Goal: Information Seeking & Learning: Learn about a topic

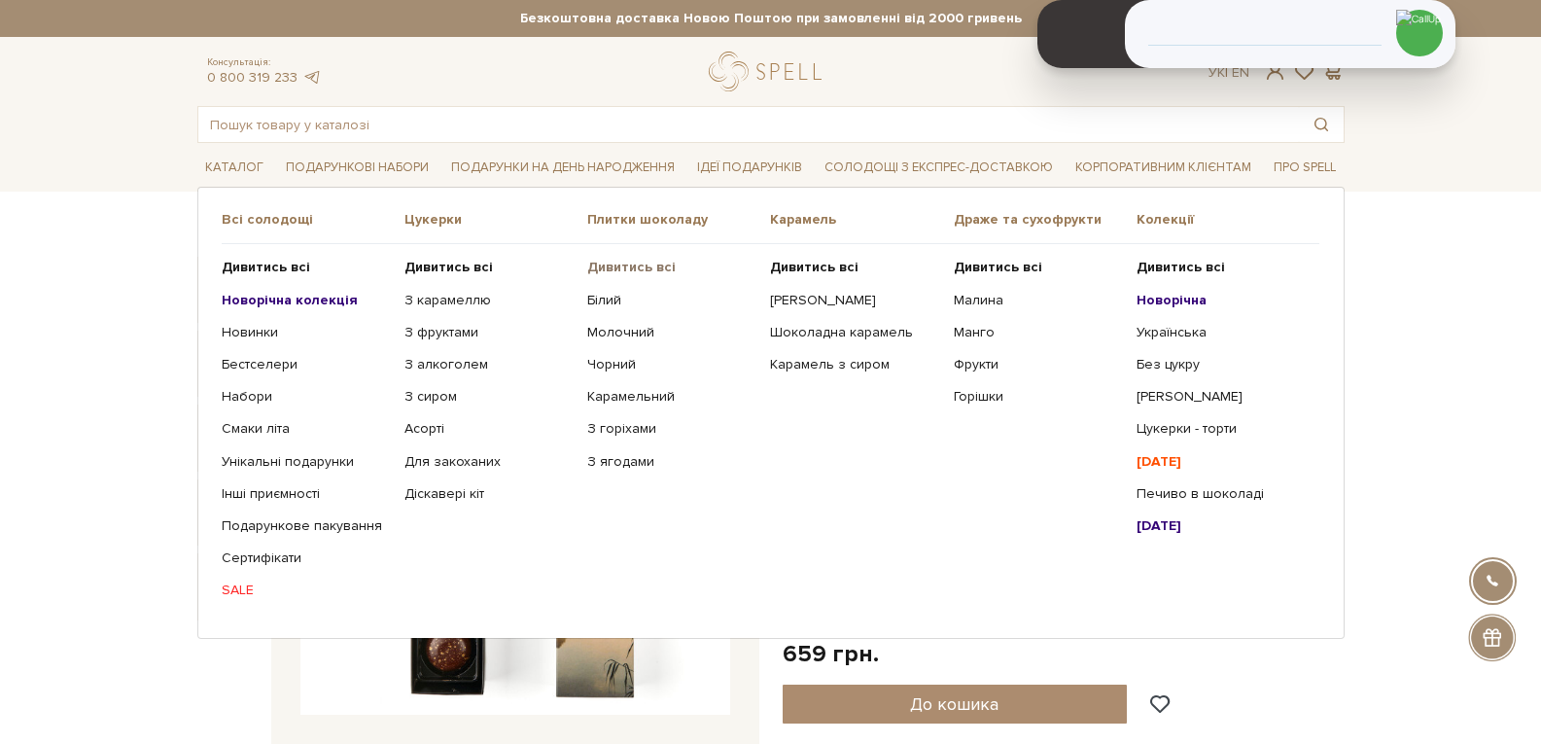
click at [602, 262] on b "Дивитись всі" at bounding box center [631, 267] width 88 height 17
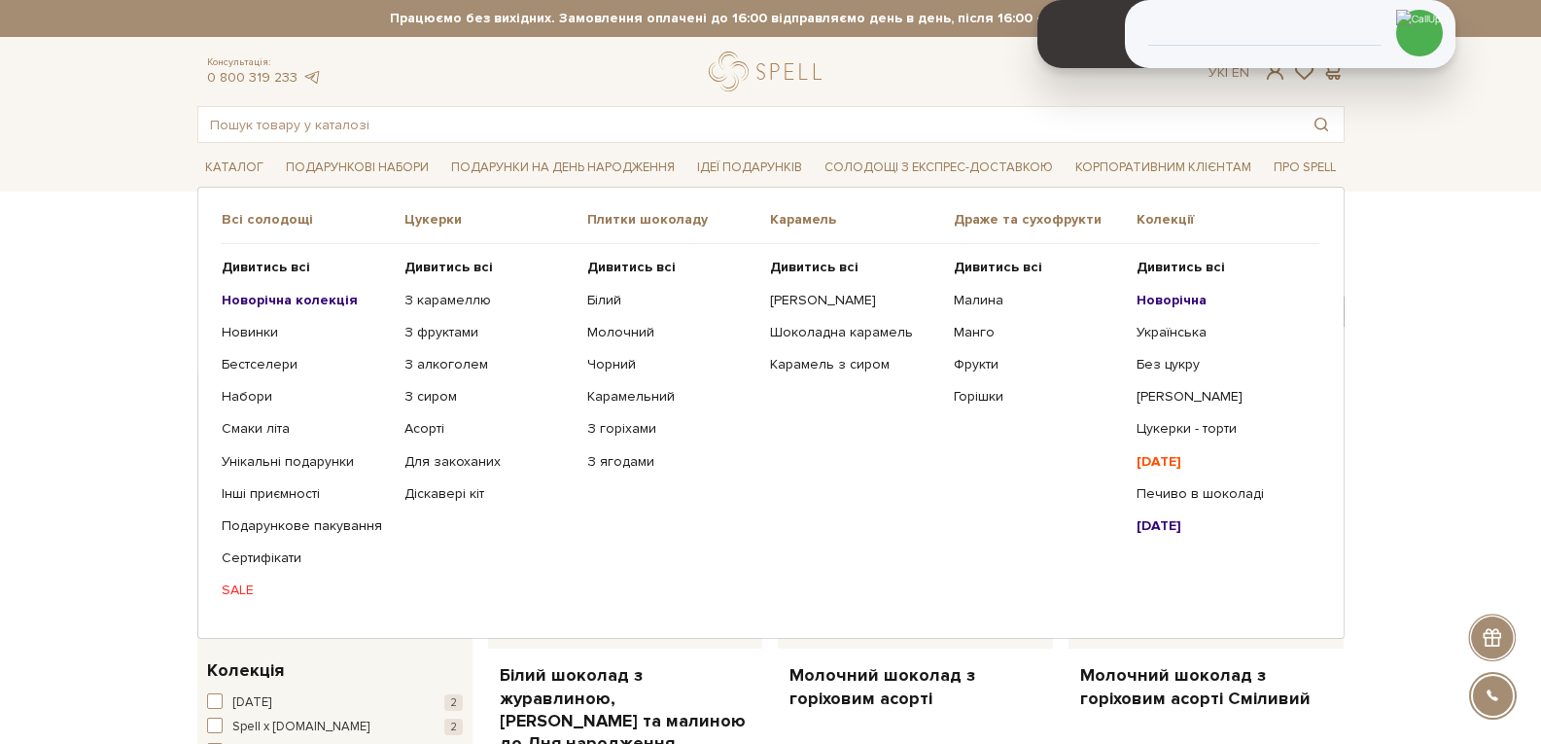
click at [289, 300] on b "Новорічна колекція" at bounding box center [290, 300] width 136 height 17
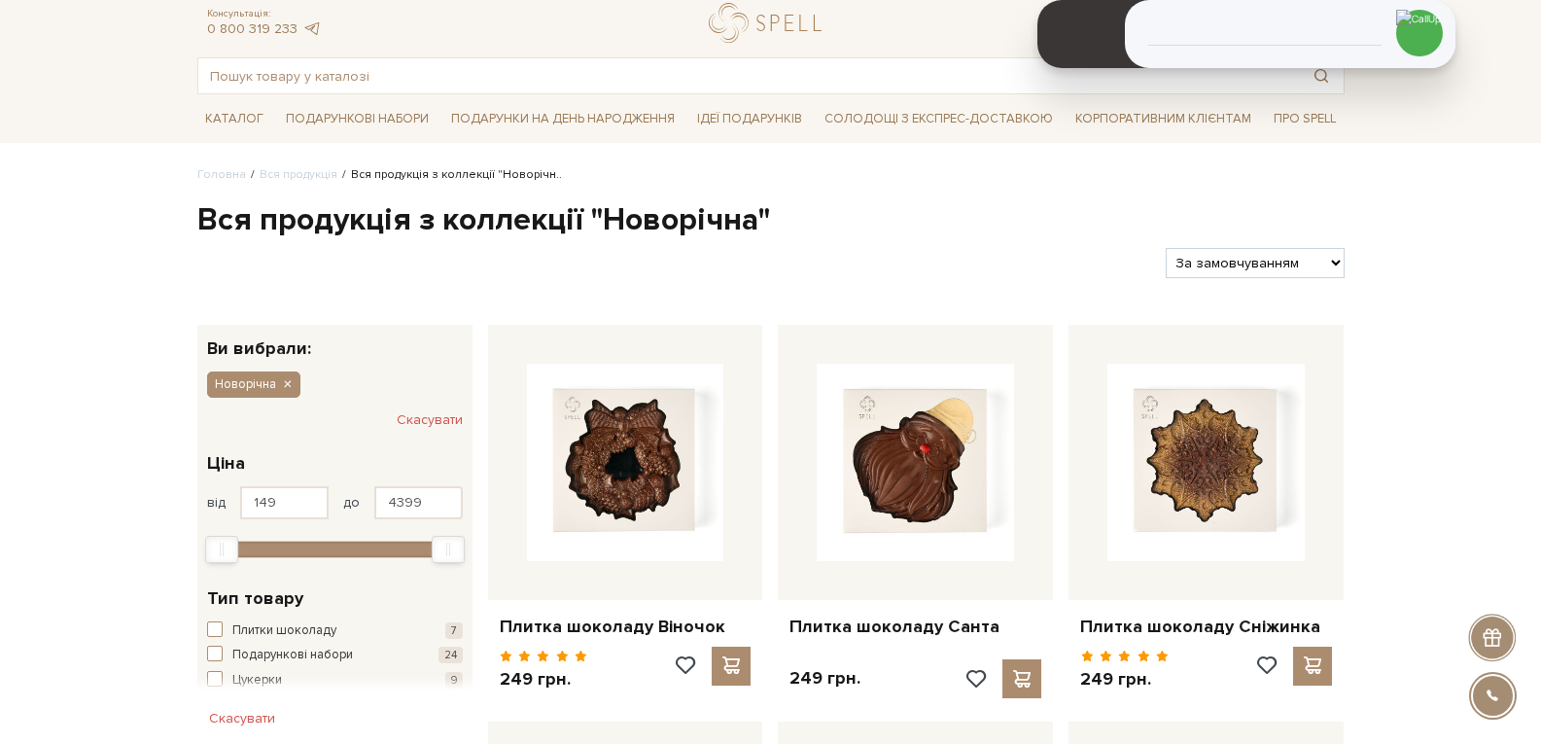
scroll to position [97, 0]
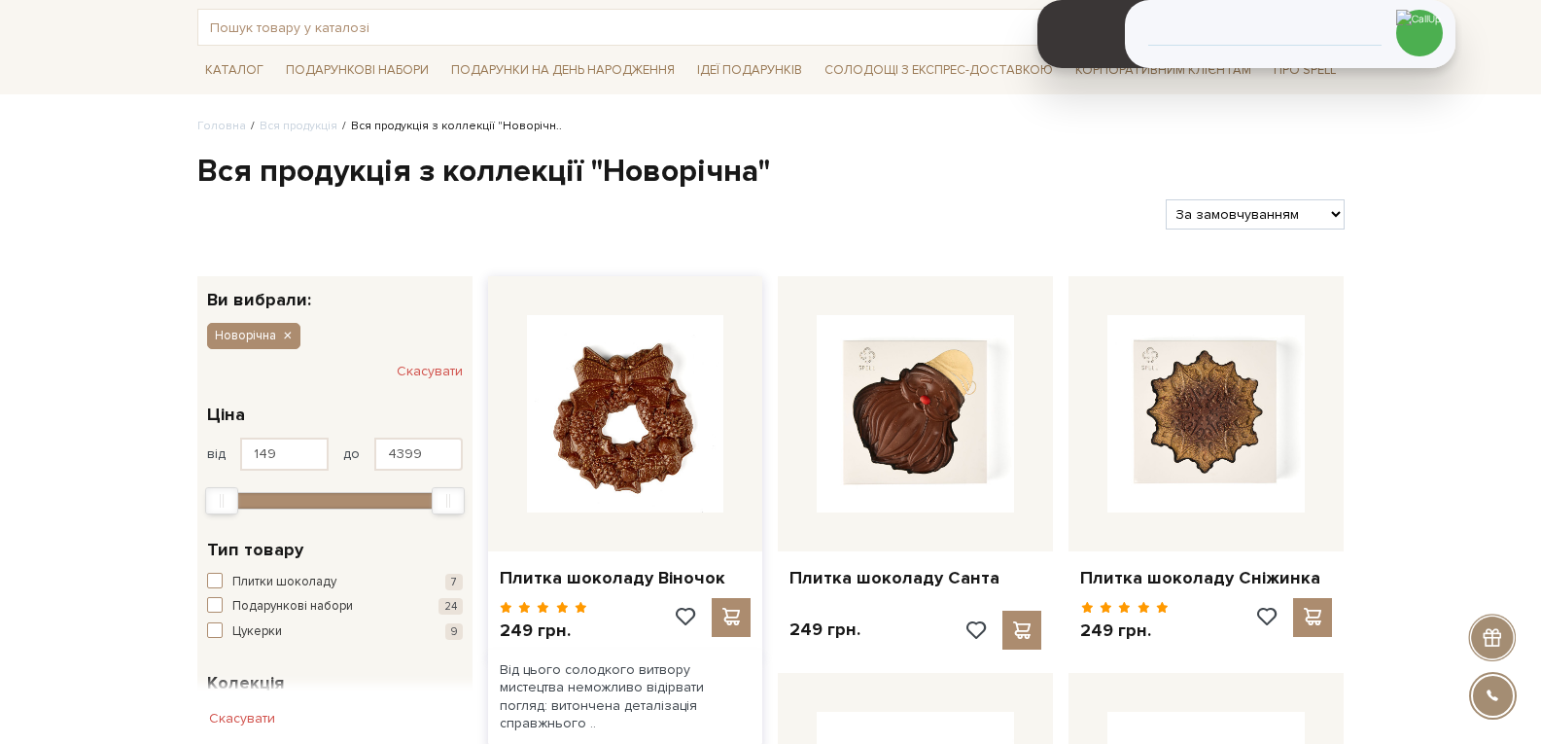
click at [617, 421] on img at bounding box center [625, 413] width 197 height 197
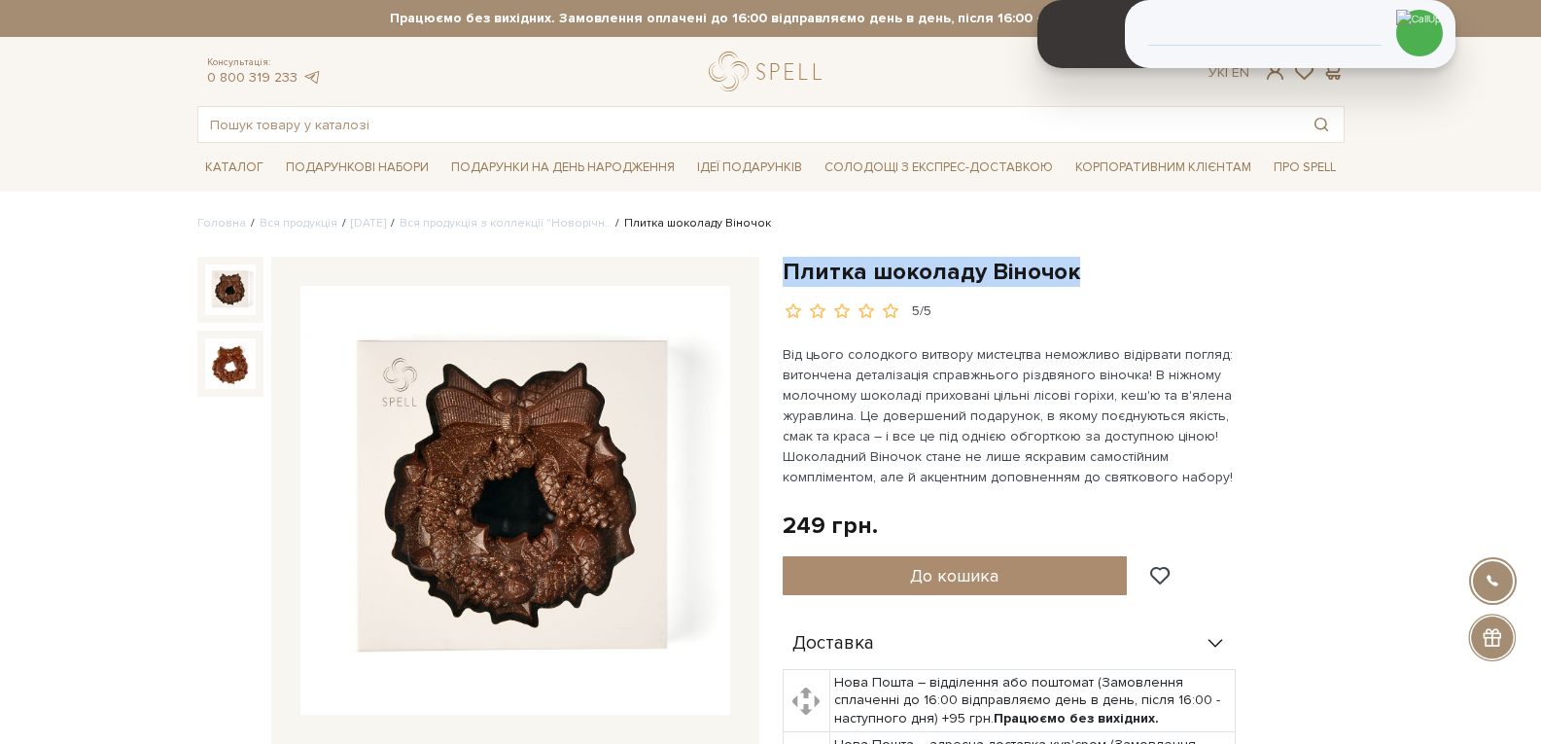
drag, startPoint x: 1078, startPoint y: 269, endPoint x: 788, endPoint y: 265, distance: 290.8
click at [787, 265] on h1 "Плитка шоколаду Віночок" at bounding box center [1064, 272] width 562 height 30
copy h1 "Плитка шоколаду Віночок"
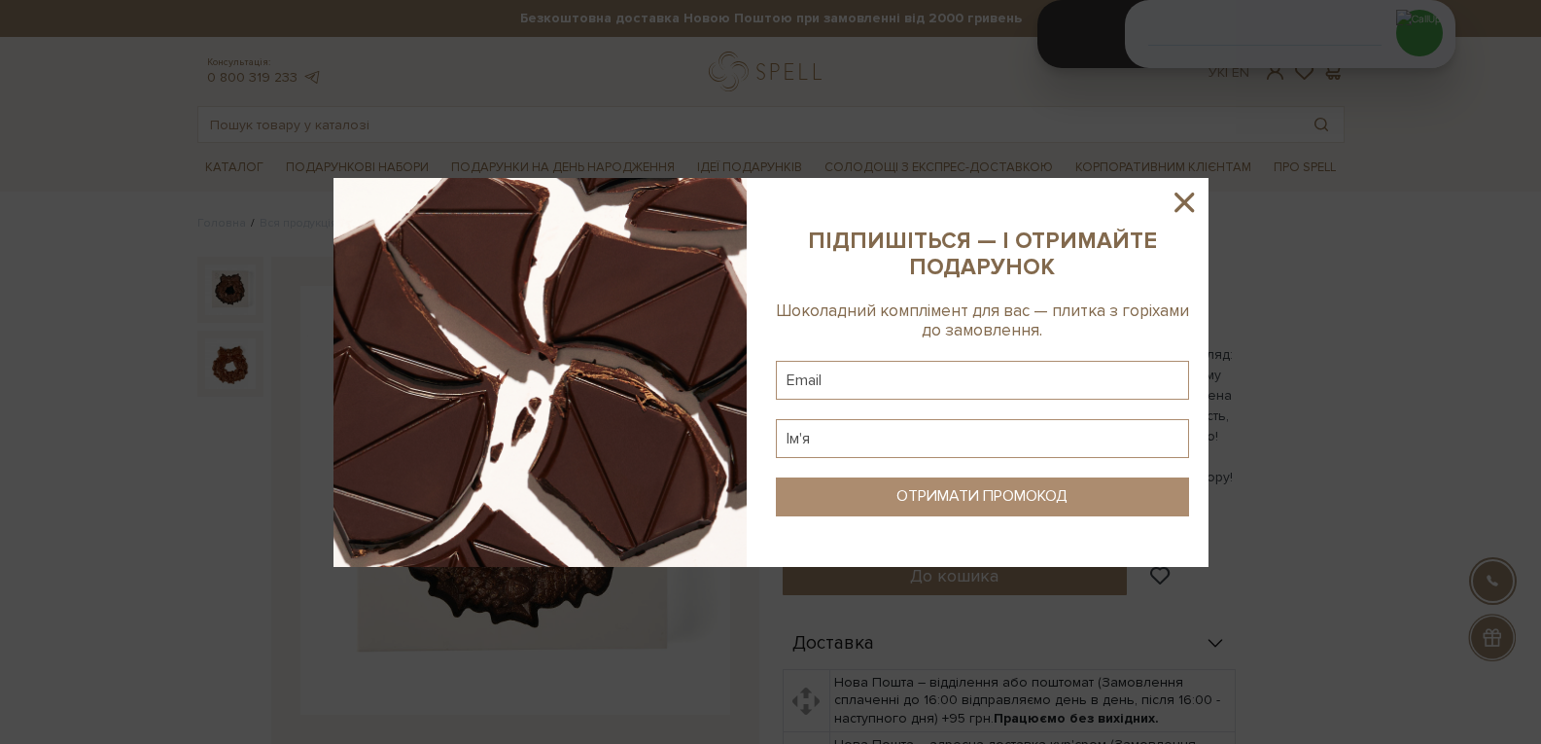
click at [1187, 203] on icon at bounding box center [1184, 202] width 19 height 19
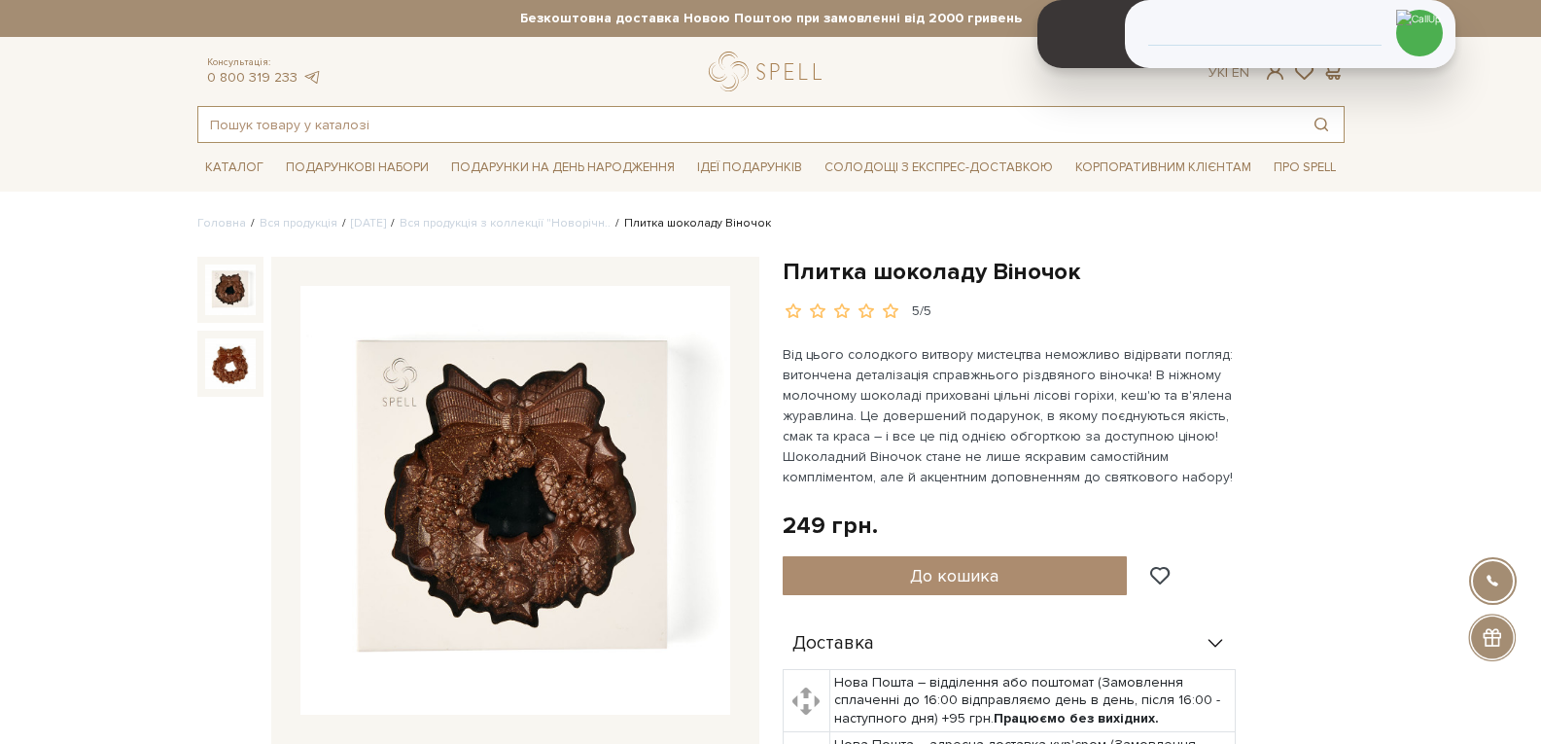
click at [261, 138] on input "text" at bounding box center [748, 124] width 1101 height 35
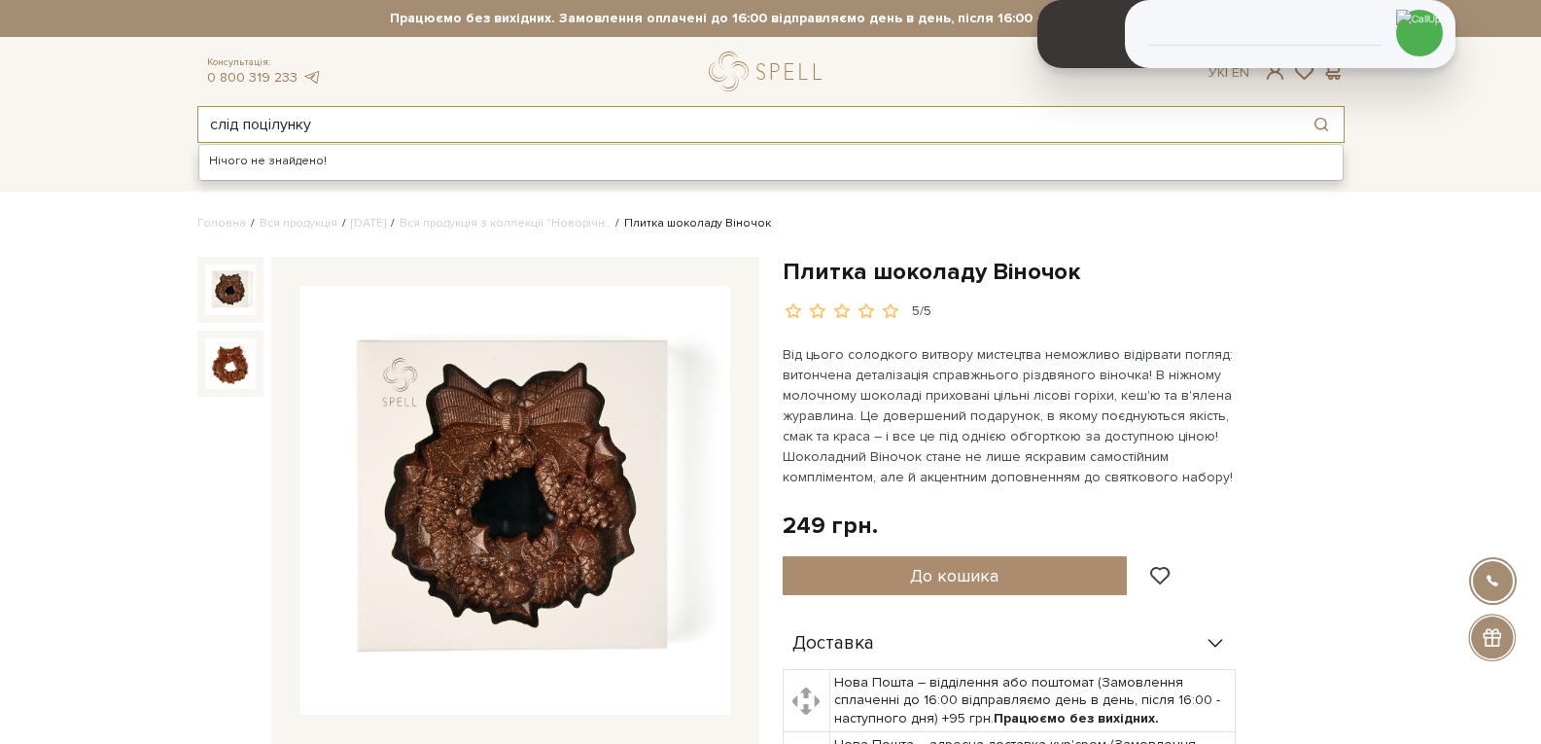
type input "слід поцілунку"
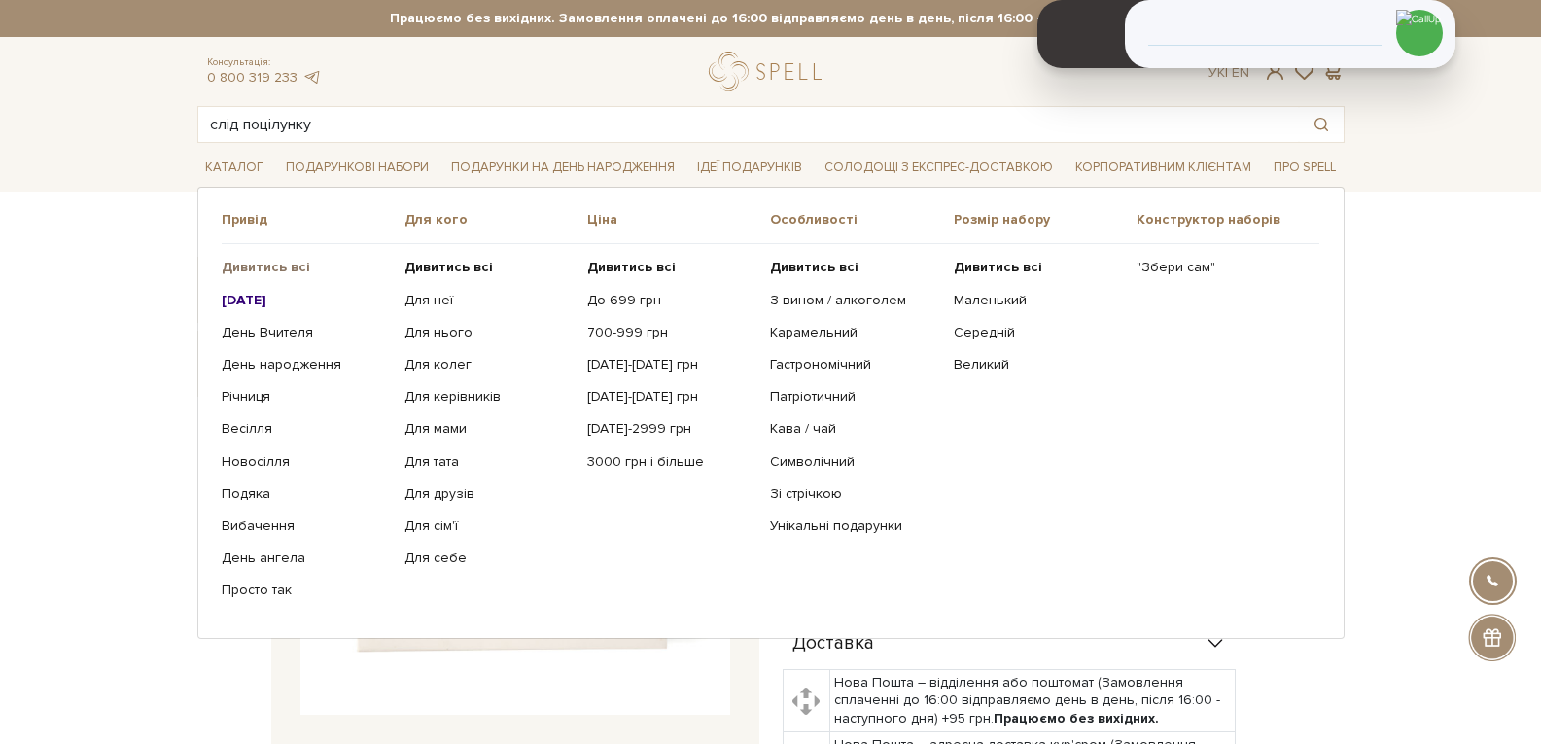
click at [279, 266] on b "Дивитись всі" at bounding box center [266, 267] width 88 height 17
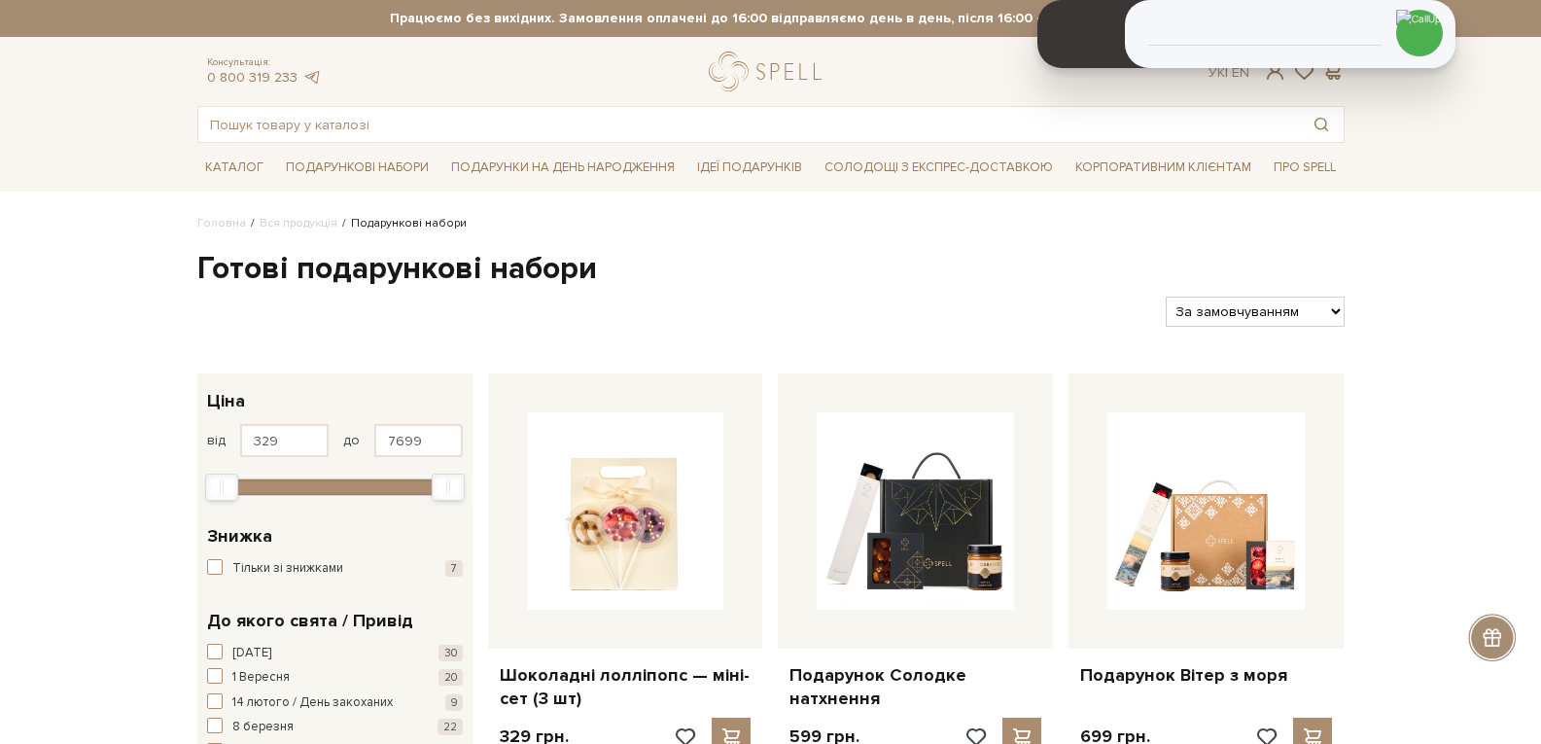
click at [1332, 318] on select "За замовчуванням За Ціною (зростання) За Ціною (зменшення) Новинки За популярні…" at bounding box center [1255, 312] width 178 height 30
select select "https://spellchocolate.com/our-productions/podarunkovi-box/?sort=p.price&order=…"
click at [1166, 297] on select "За замовчуванням За Ціною (зростання) За Ціною (зменшення) Новинки За популярні…" at bounding box center [1255, 312] width 178 height 30
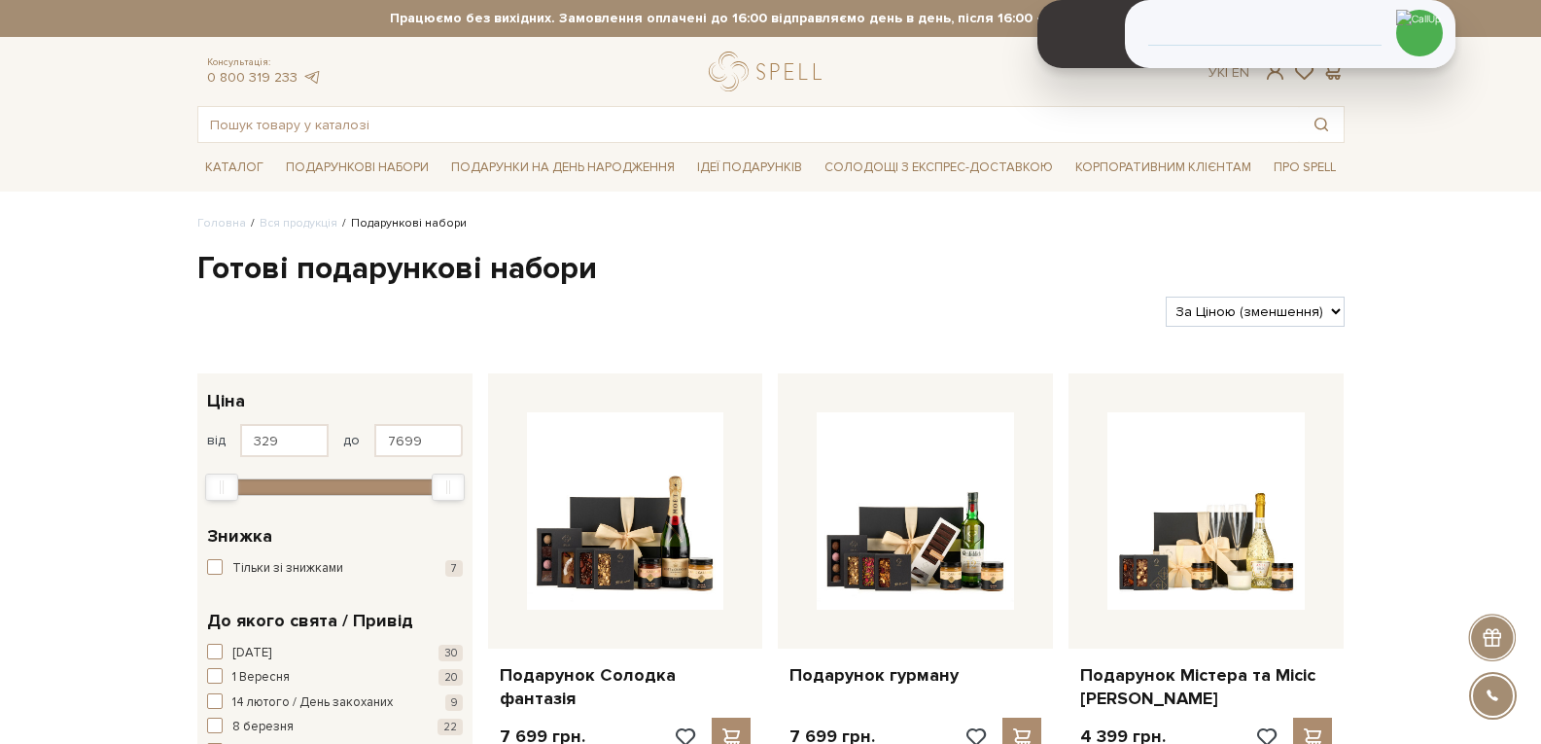
select select "[URL][DOMAIN_NAME]"
click at [1166, 297] on select "За замовчуванням За Ціною (зростання) За Ціною (зменшення) Новинки За популярні…" at bounding box center [1255, 312] width 178 height 30
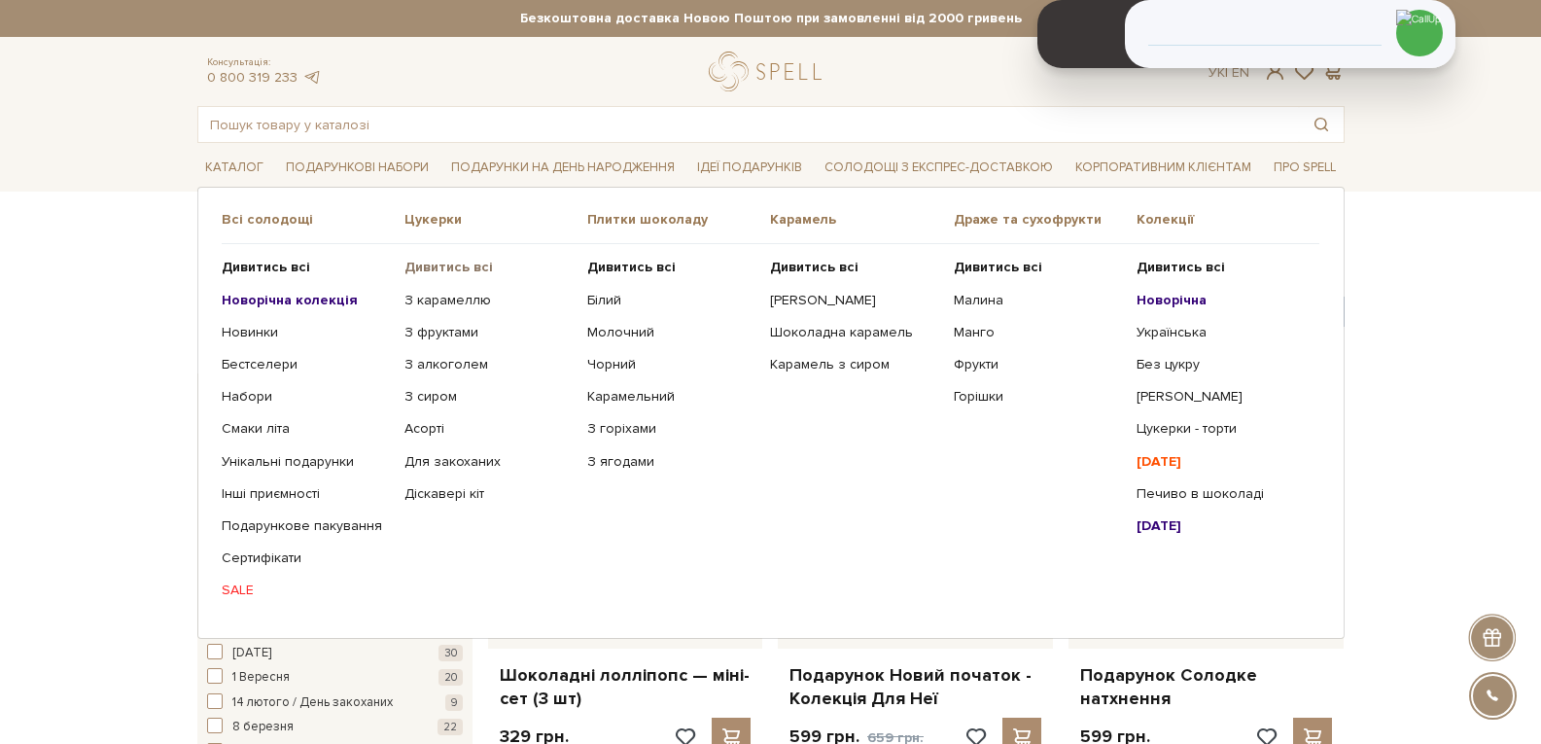
click at [433, 265] on b "Дивитись всі" at bounding box center [449, 267] width 88 height 17
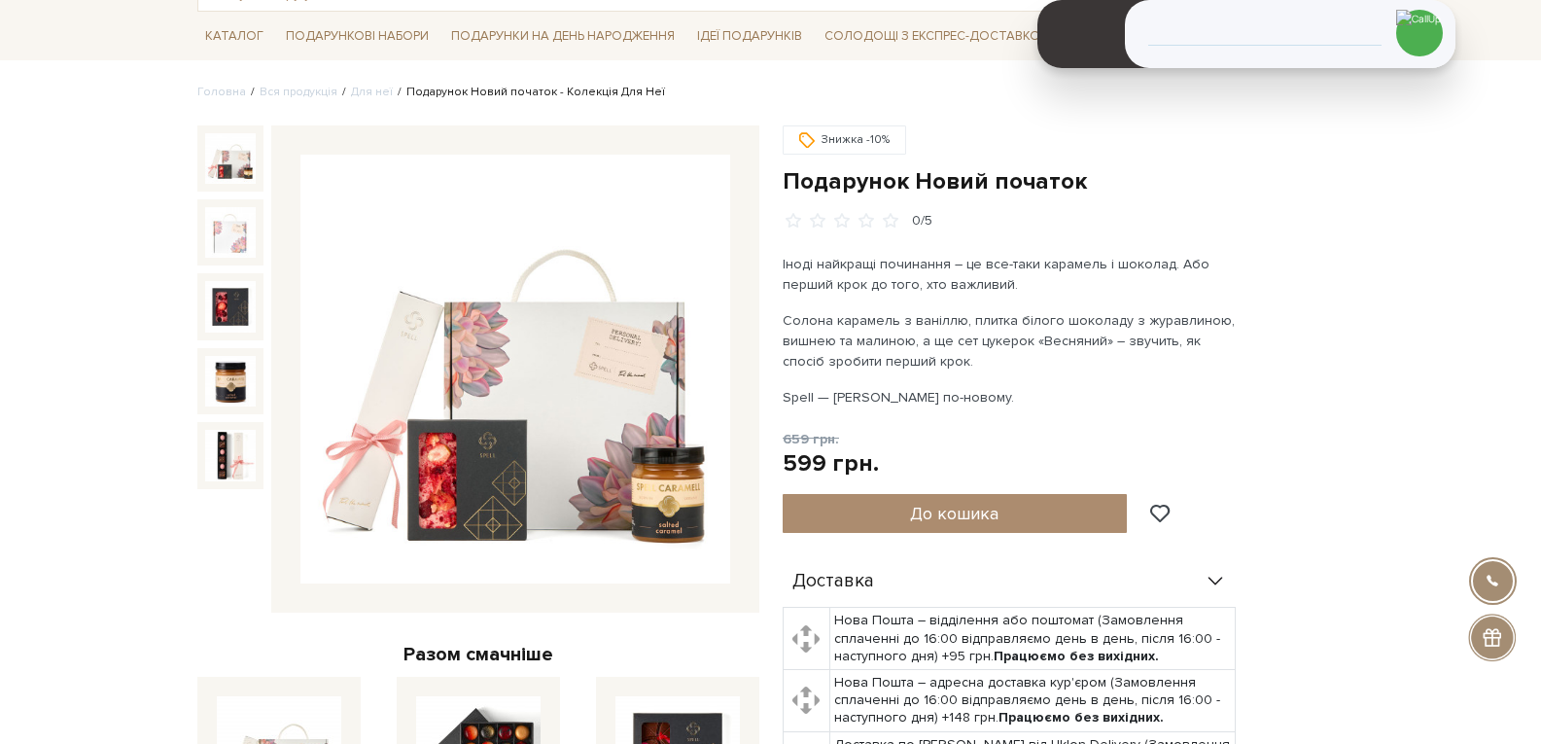
scroll to position [97, 0]
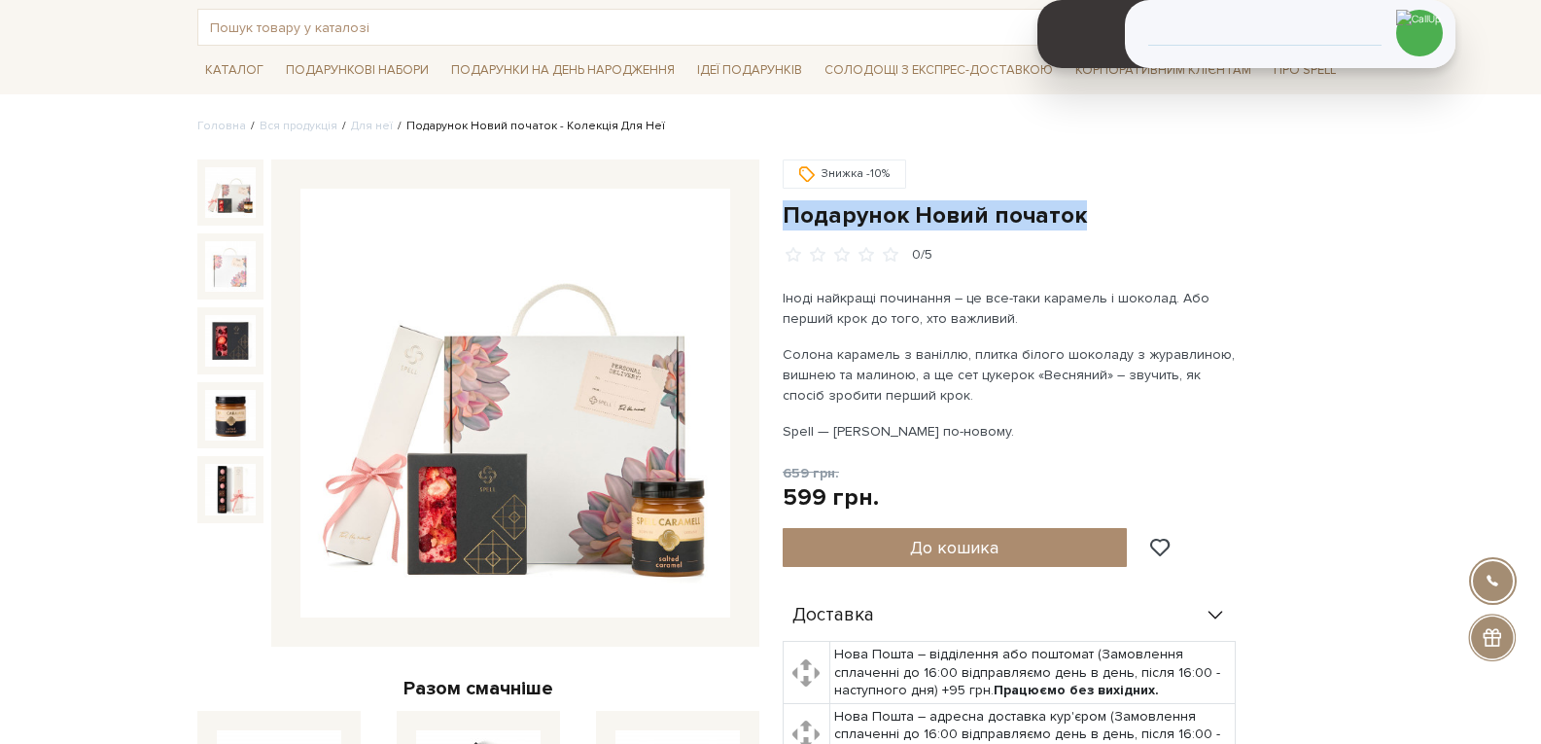
drag, startPoint x: 1087, startPoint y: 222, endPoint x: 783, endPoint y: 217, distance: 304.4
click at [783, 217] on h1 "Подарунок Новий початок" at bounding box center [1064, 215] width 562 height 30
copy h1 "Подарунок Новий початок"
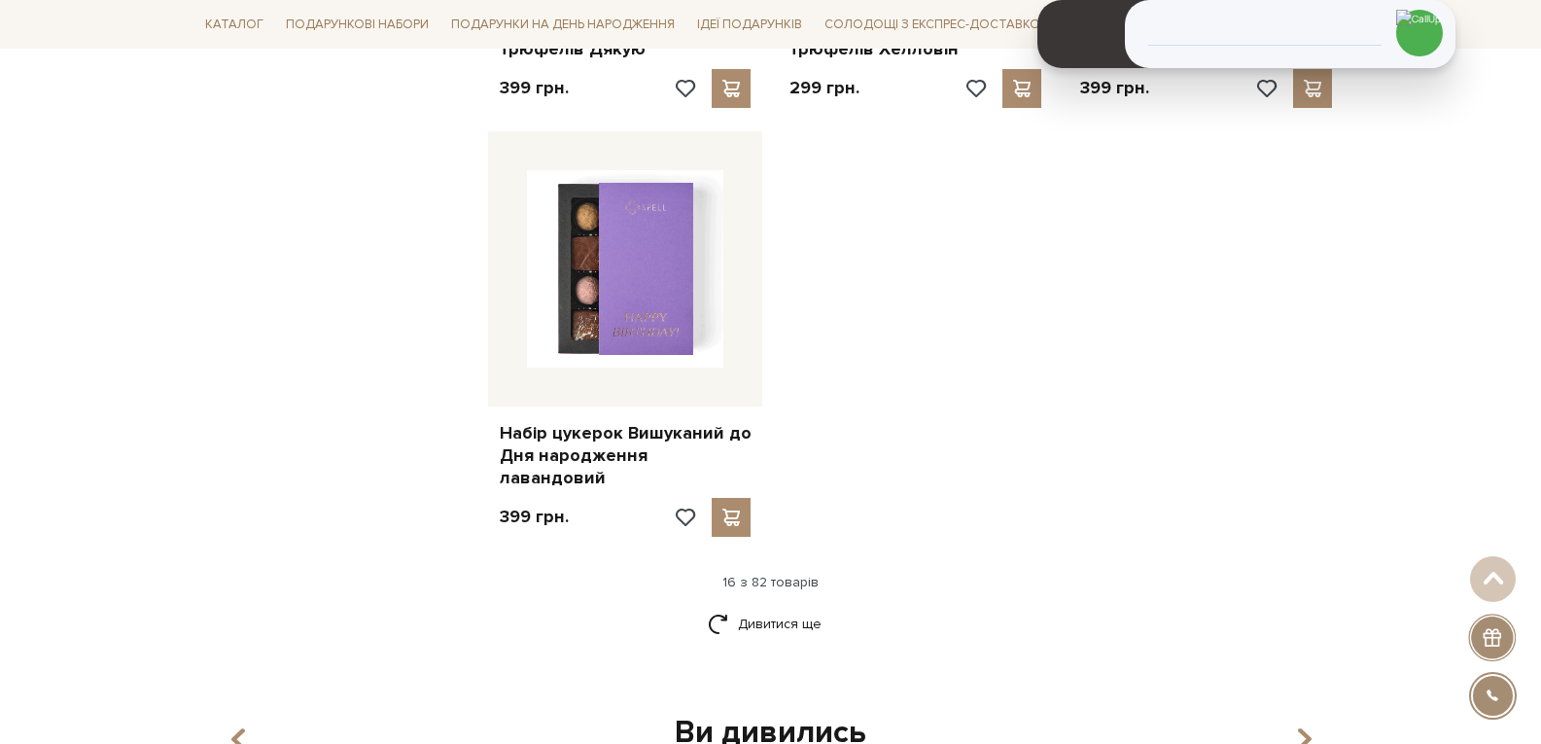
scroll to position [2334, 0]
click at [724, 606] on link "Дивитися ще" at bounding box center [771, 623] width 126 height 34
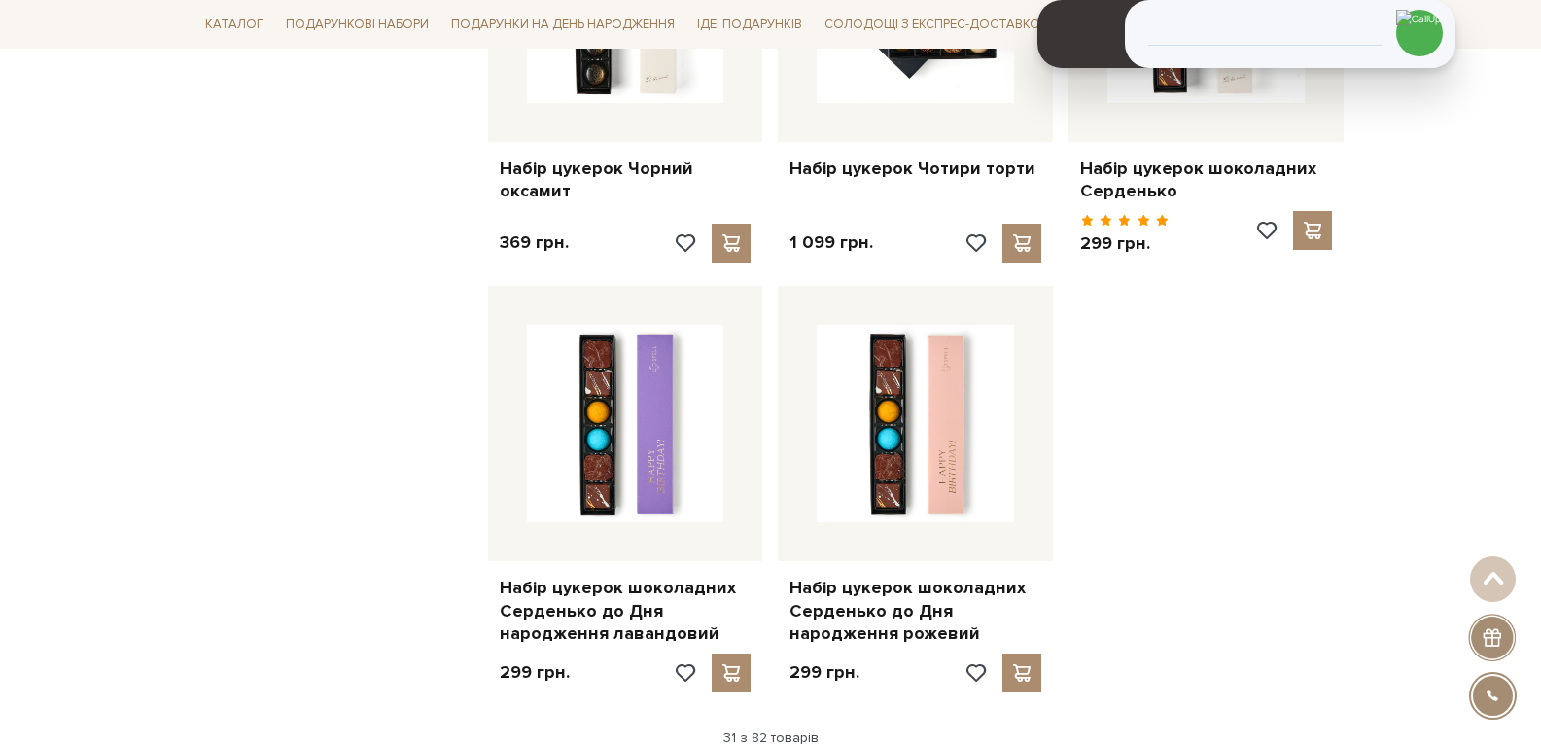
scroll to position [4473, 0]
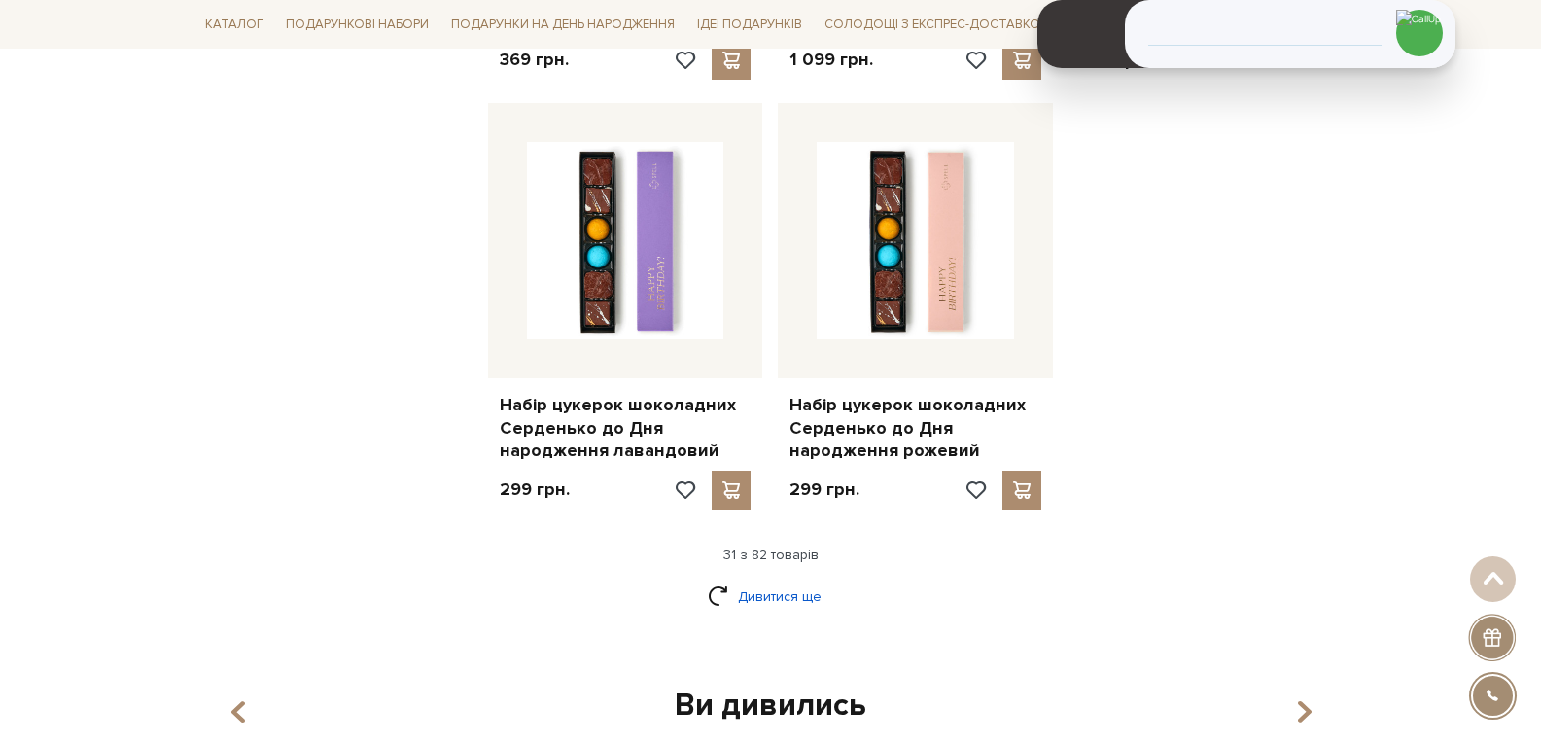
click at [748, 580] on link "Дивитися ще" at bounding box center [771, 597] width 126 height 34
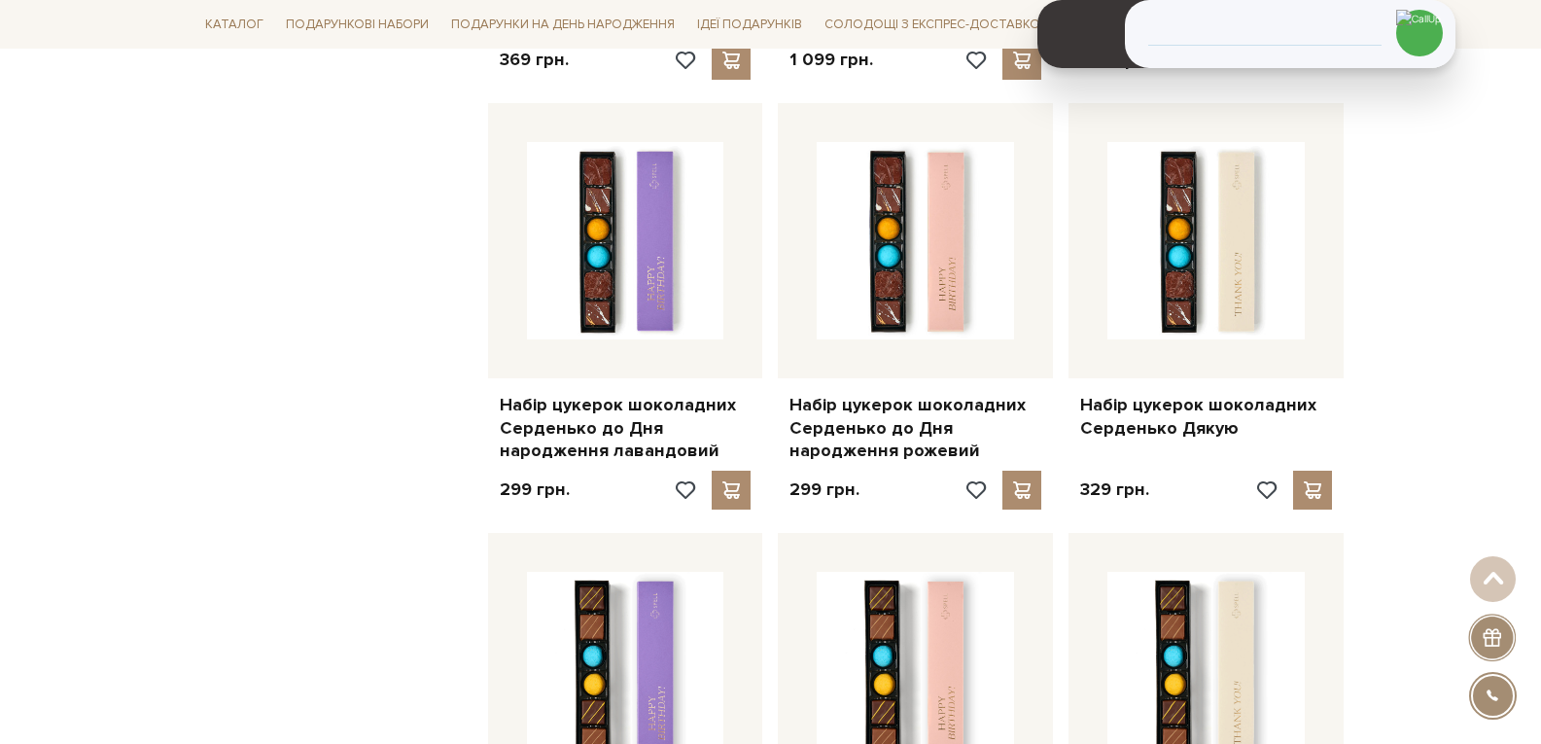
drag, startPoint x: 1214, startPoint y: 179, endPoint x: 1386, endPoint y: 97, distance: 190.5
click at [1386, 97] on div "Головна Вся продукція Сети цукерок Набори цукерок для будь-якого свята Фільтри …" at bounding box center [770, 29] width 1541 height 8575
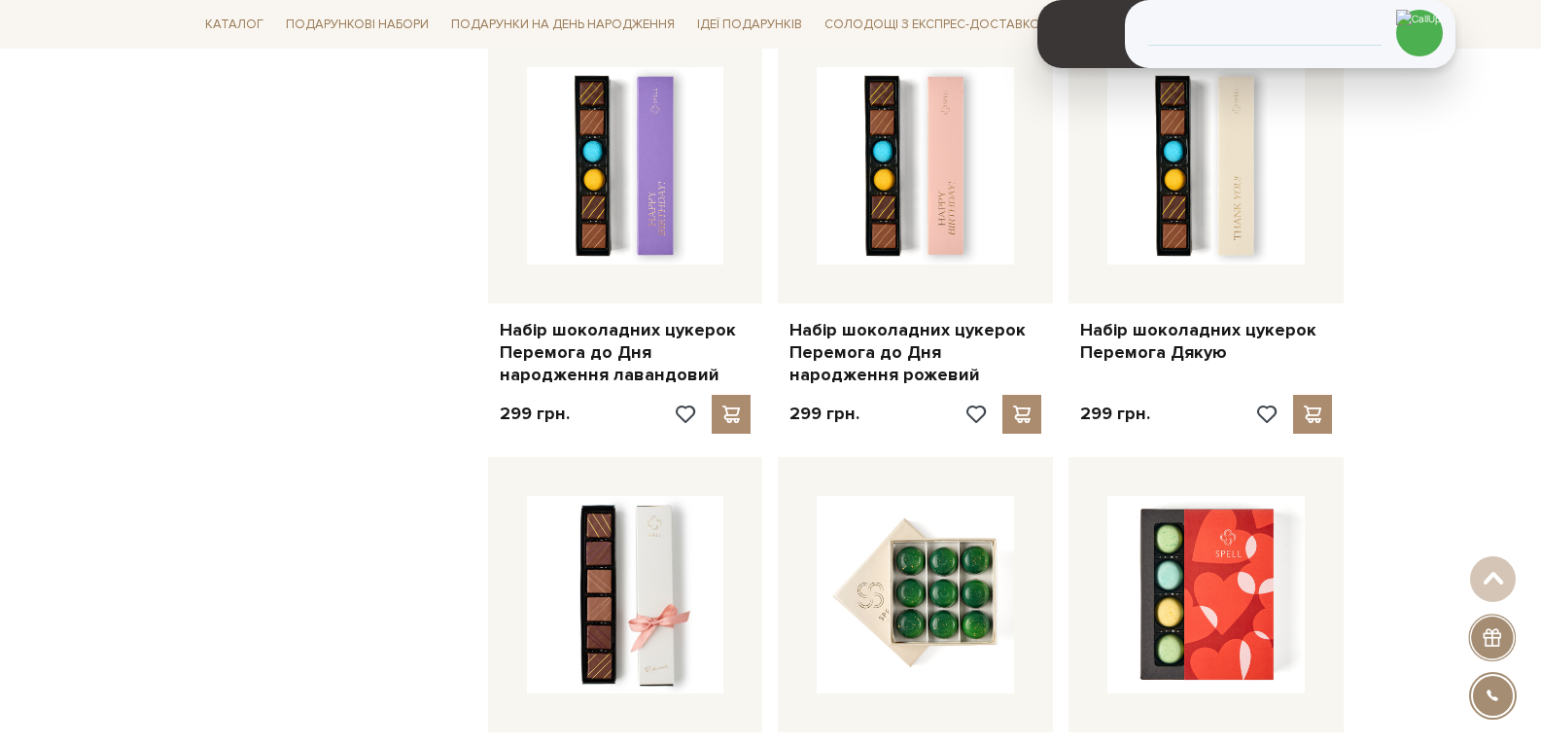
scroll to position [5251, 0]
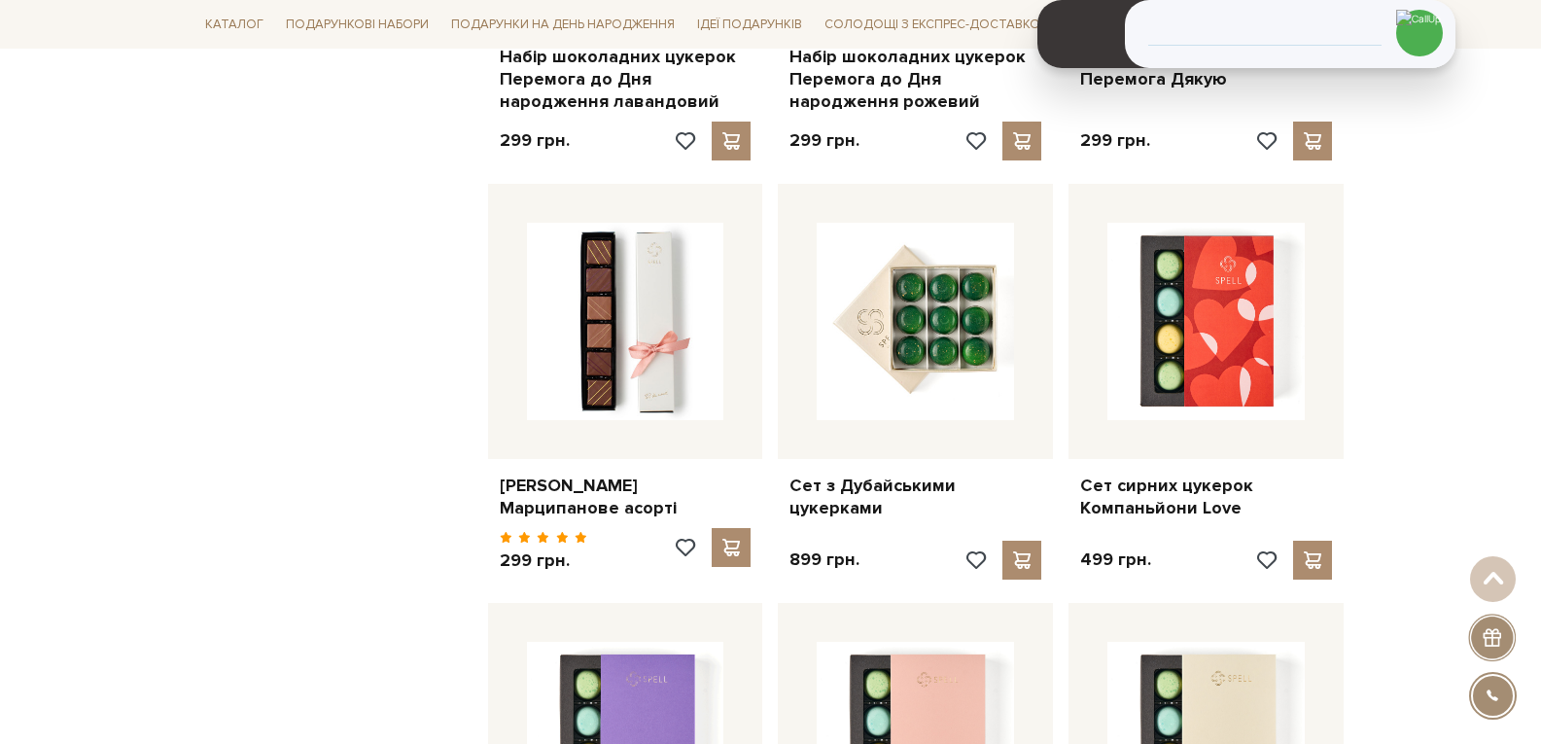
drag, startPoint x: 1153, startPoint y: 225, endPoint x: 1503, endPoint y: 138, distance: 360.6
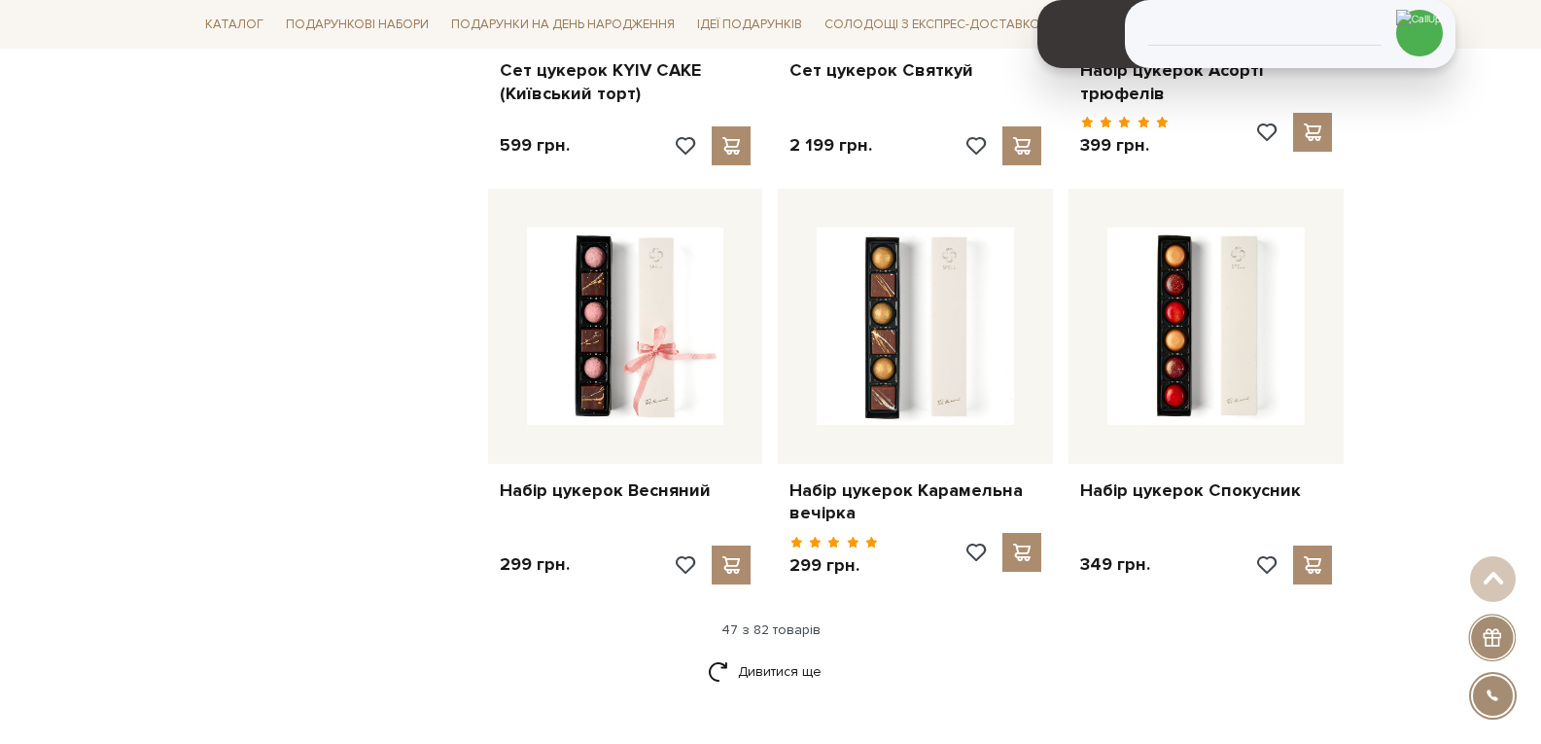
scroll to position [6710, 0]
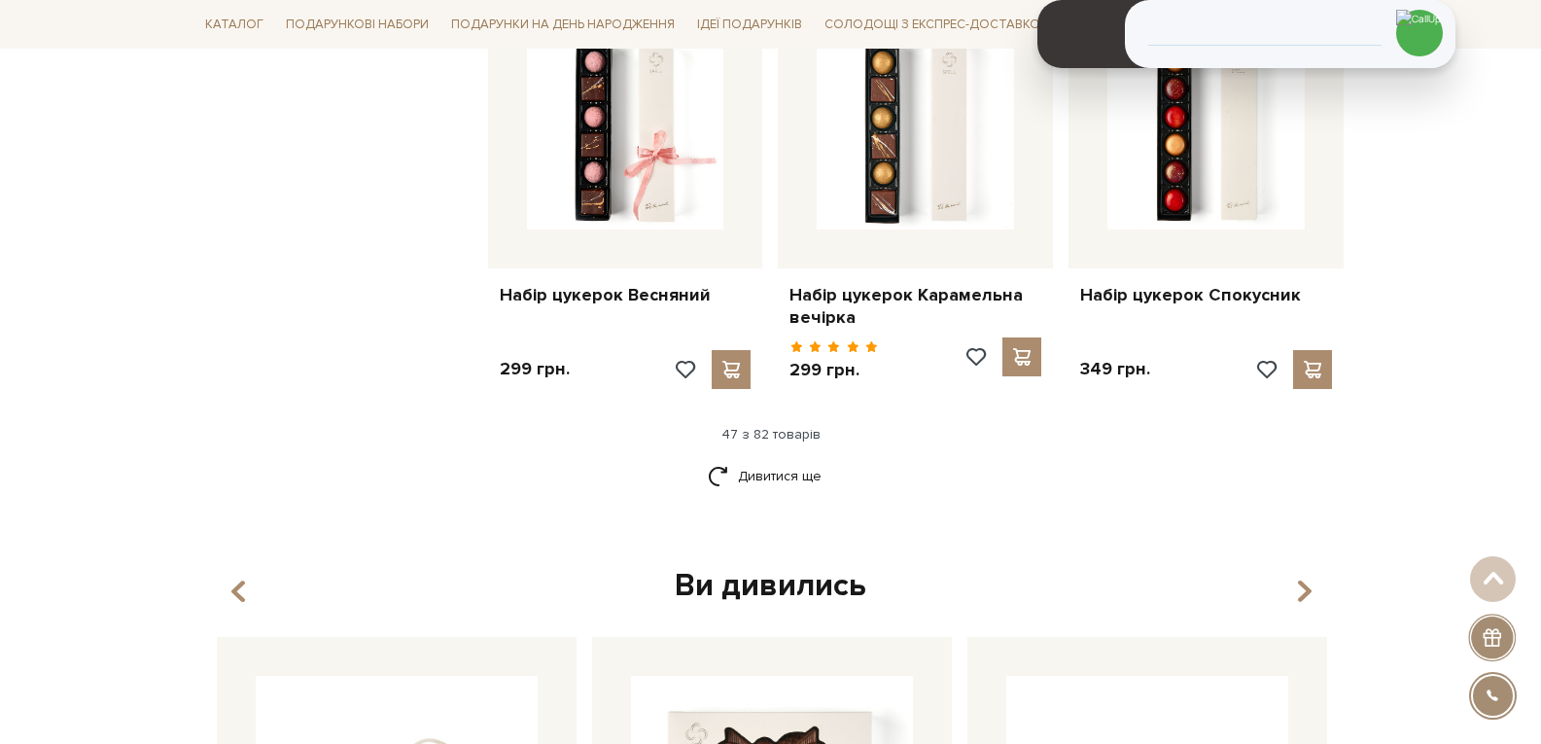
drag, startPoint x: 767, startPoint y: 397, endPoint x: 789, endPoint y: 431, distance: 40.2
click at [766, 459] on link "Дивитися ще" at bounding box center [771, 476] width 126 height 34
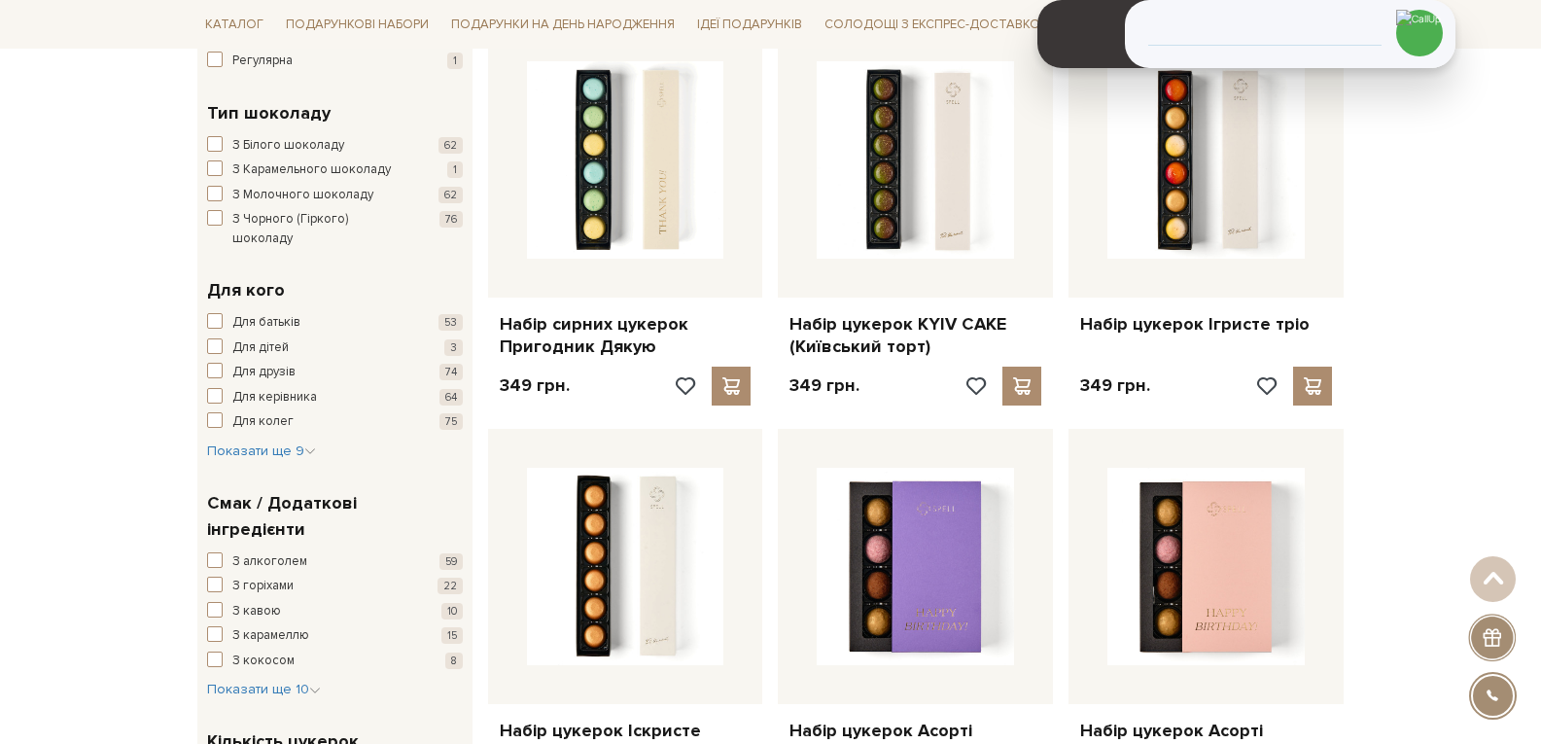
scroll to position [0, 0]
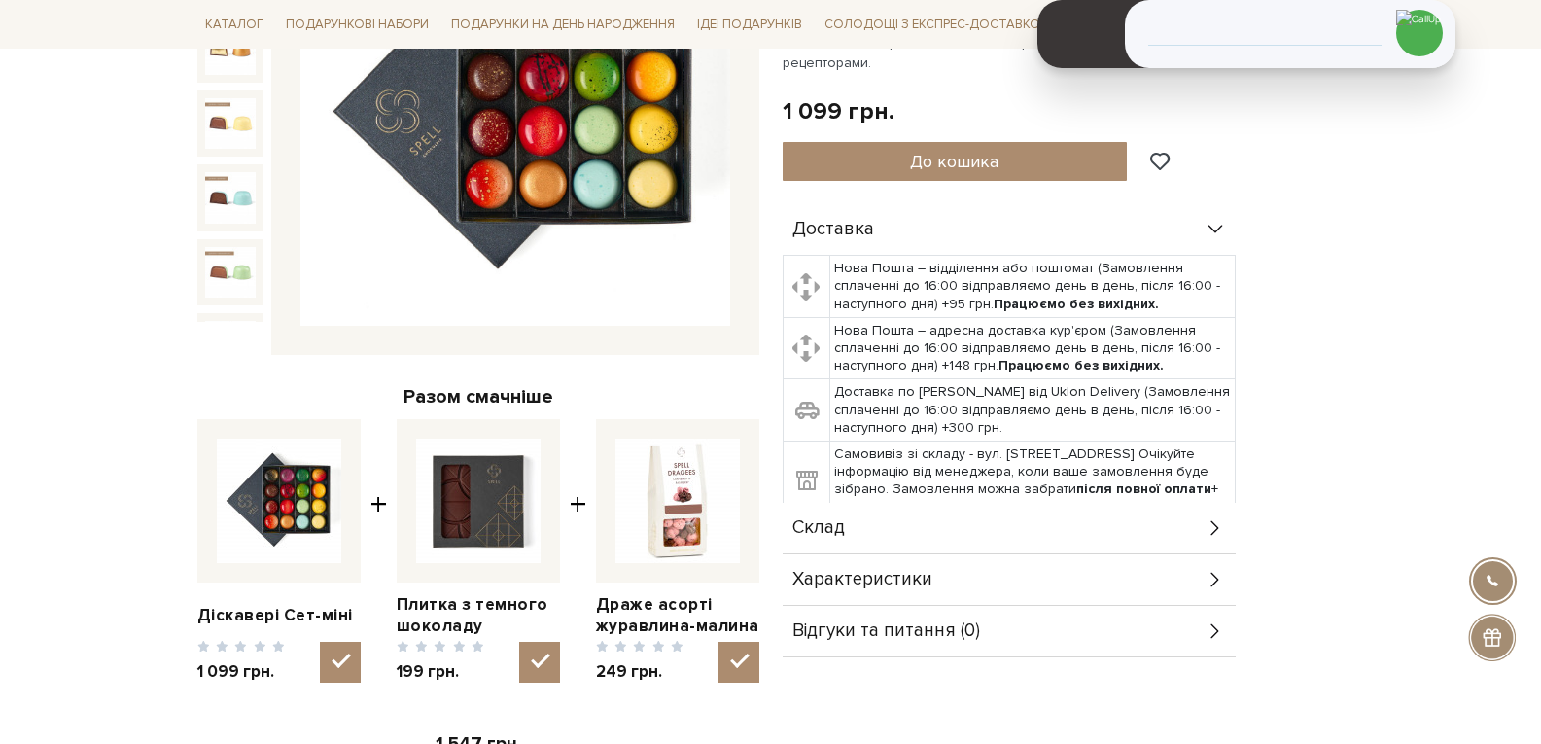
click at [1022, 527] on div "Склад" at bounding box center [1009, 528] width 453 height 51
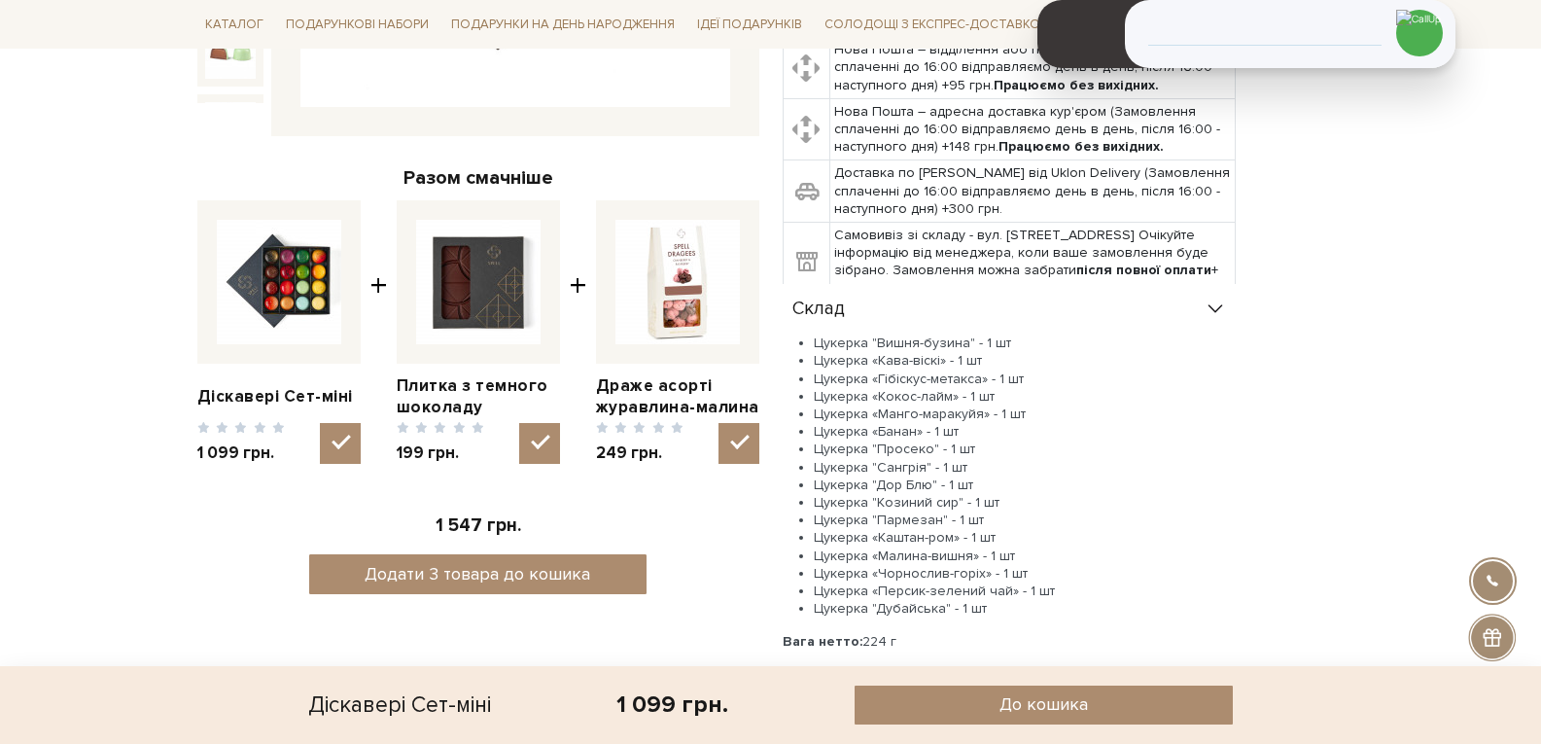
scroll to position [681, 0]
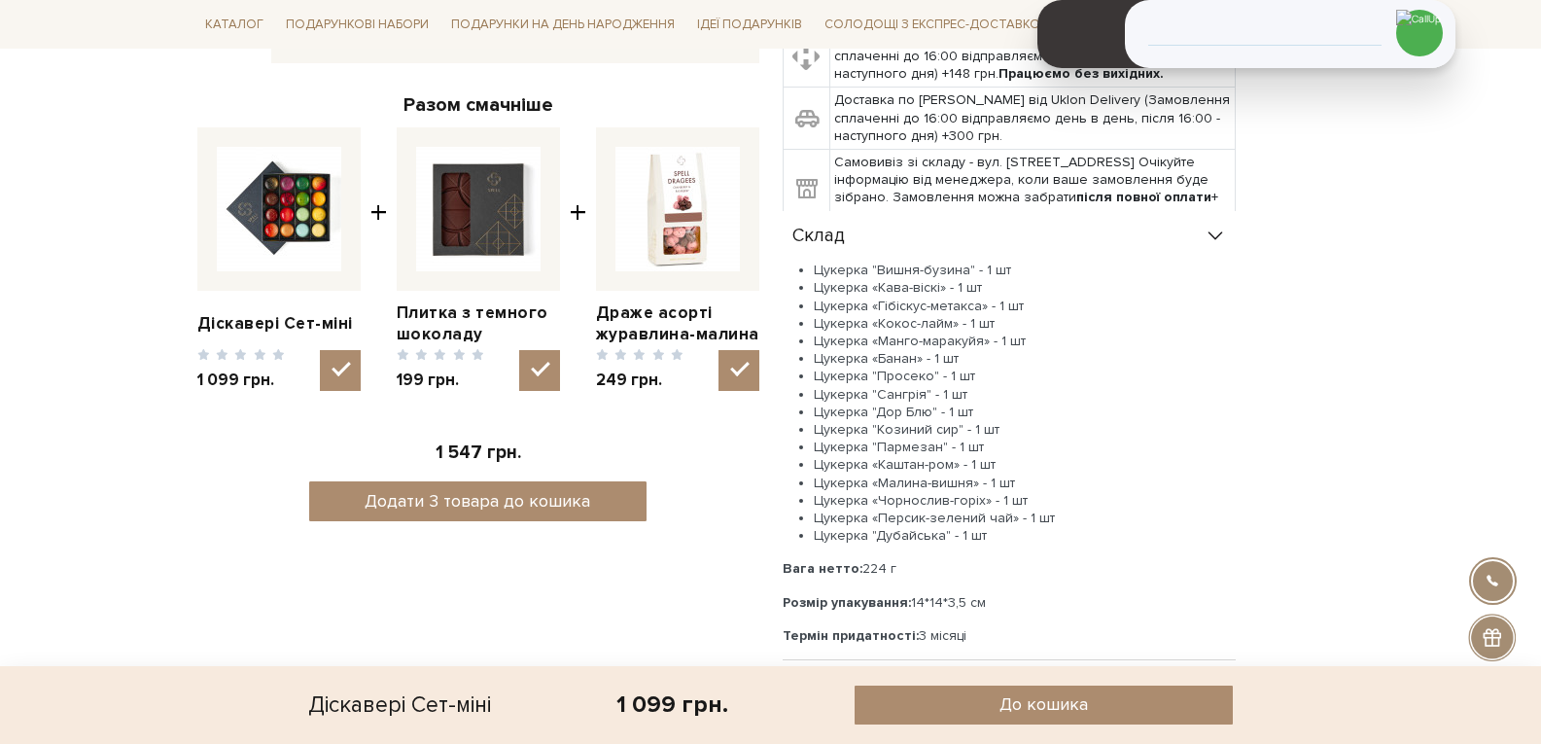
drag, startPoint x: 1366, startPoint y: 246, endPoint x: 1474, endPoint y: 246, distance: 107.9
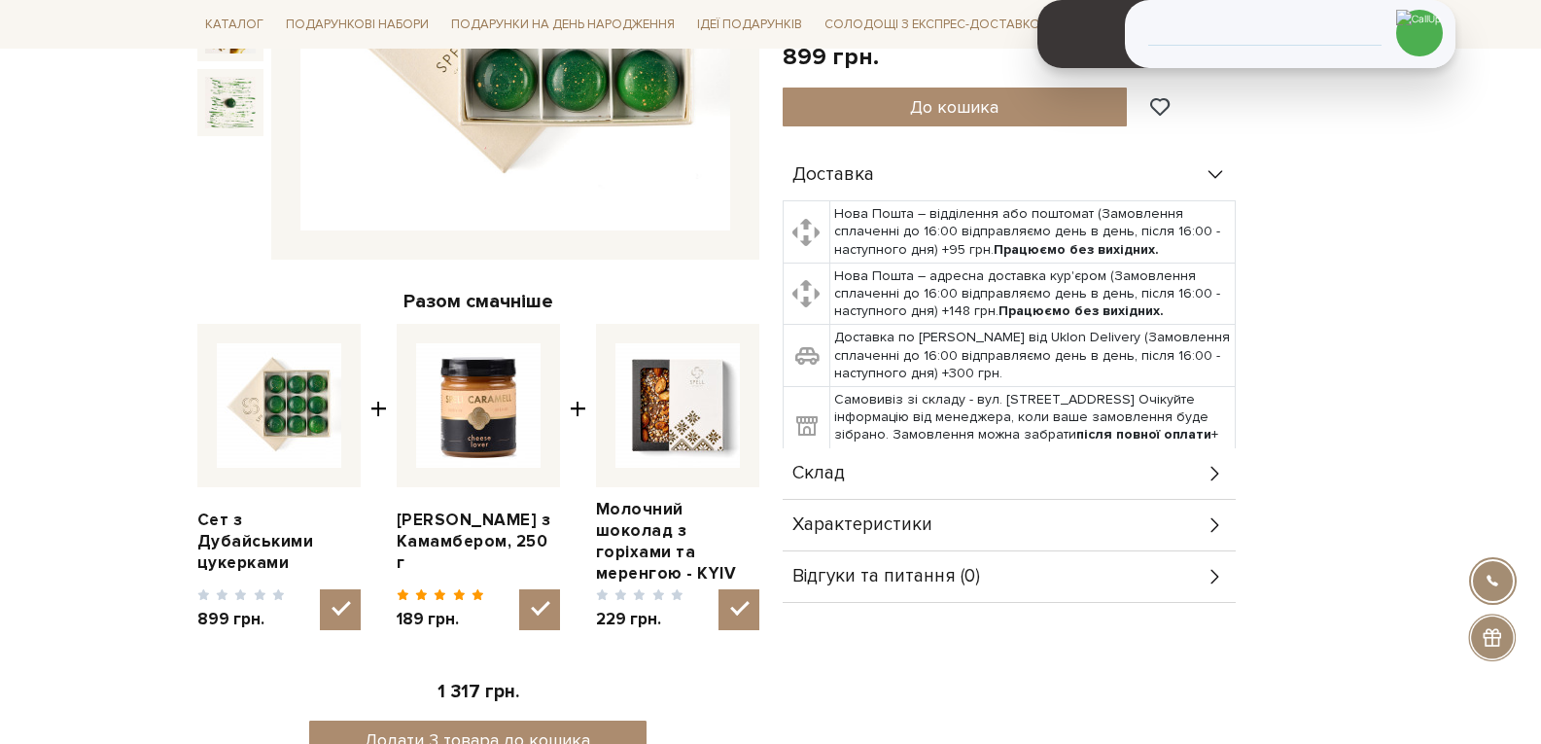
scroll to position [486, 0]
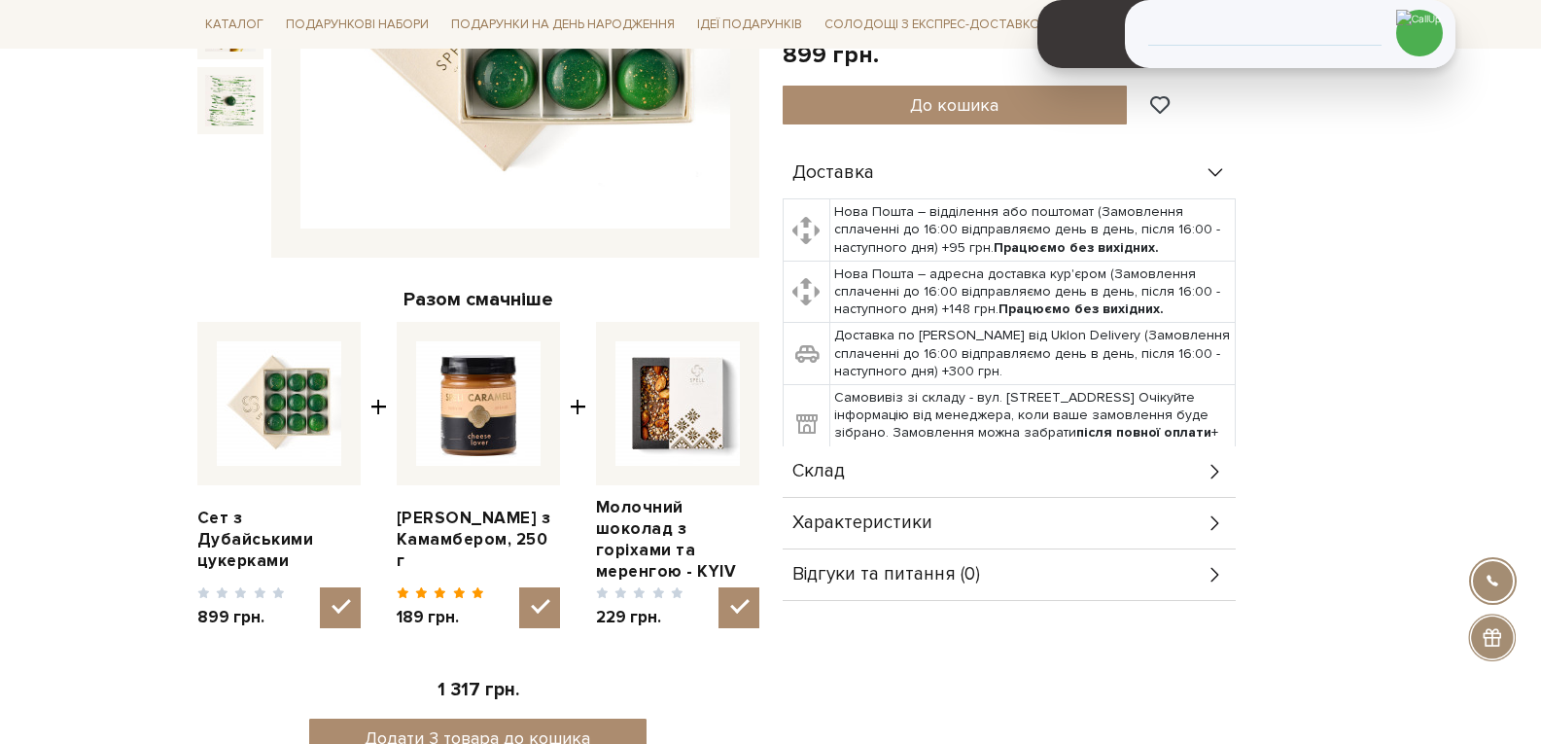
click at [1084, 476] on div "Склад" at bounding box center [1009, 471] width 453 height 51
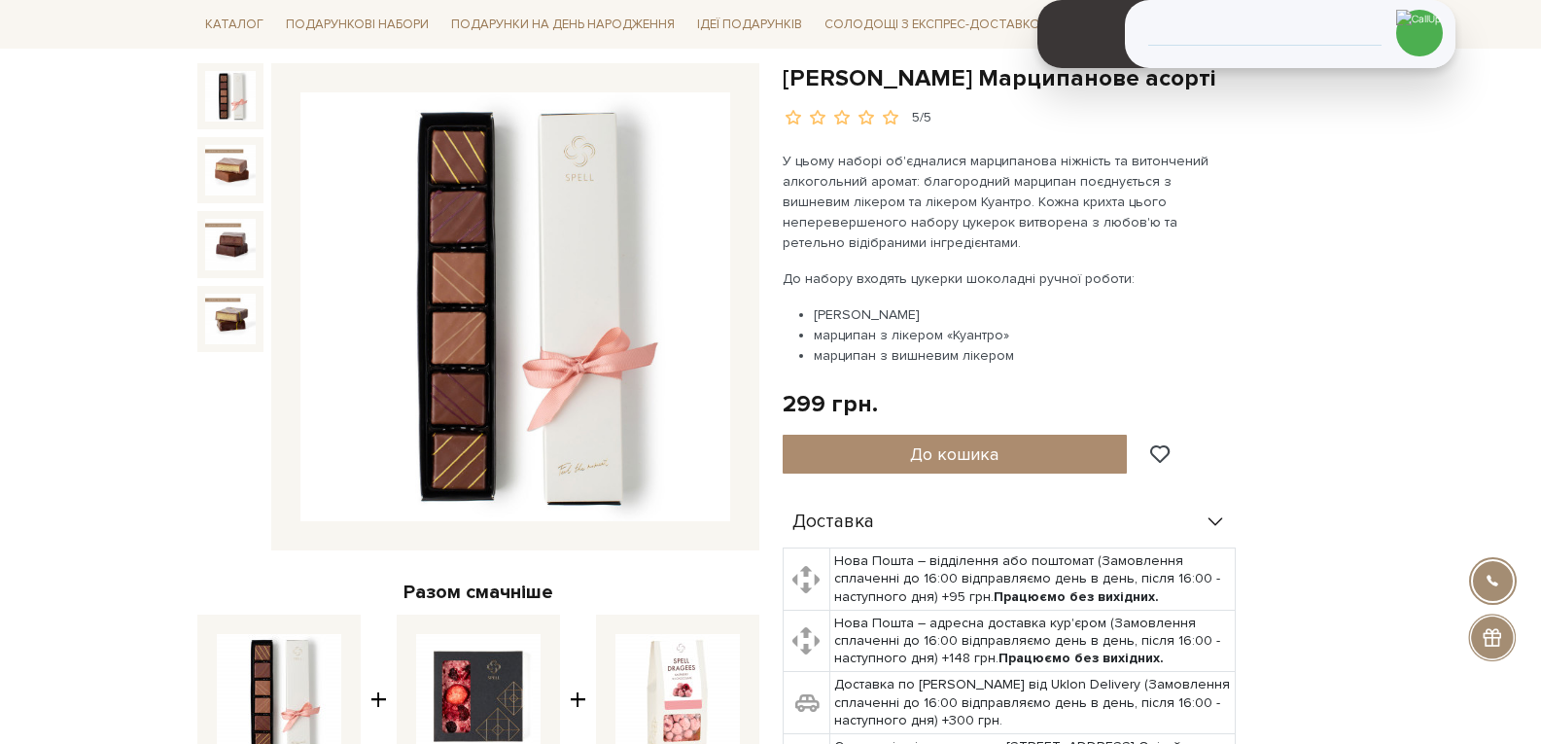
scroll to position [194, 0]
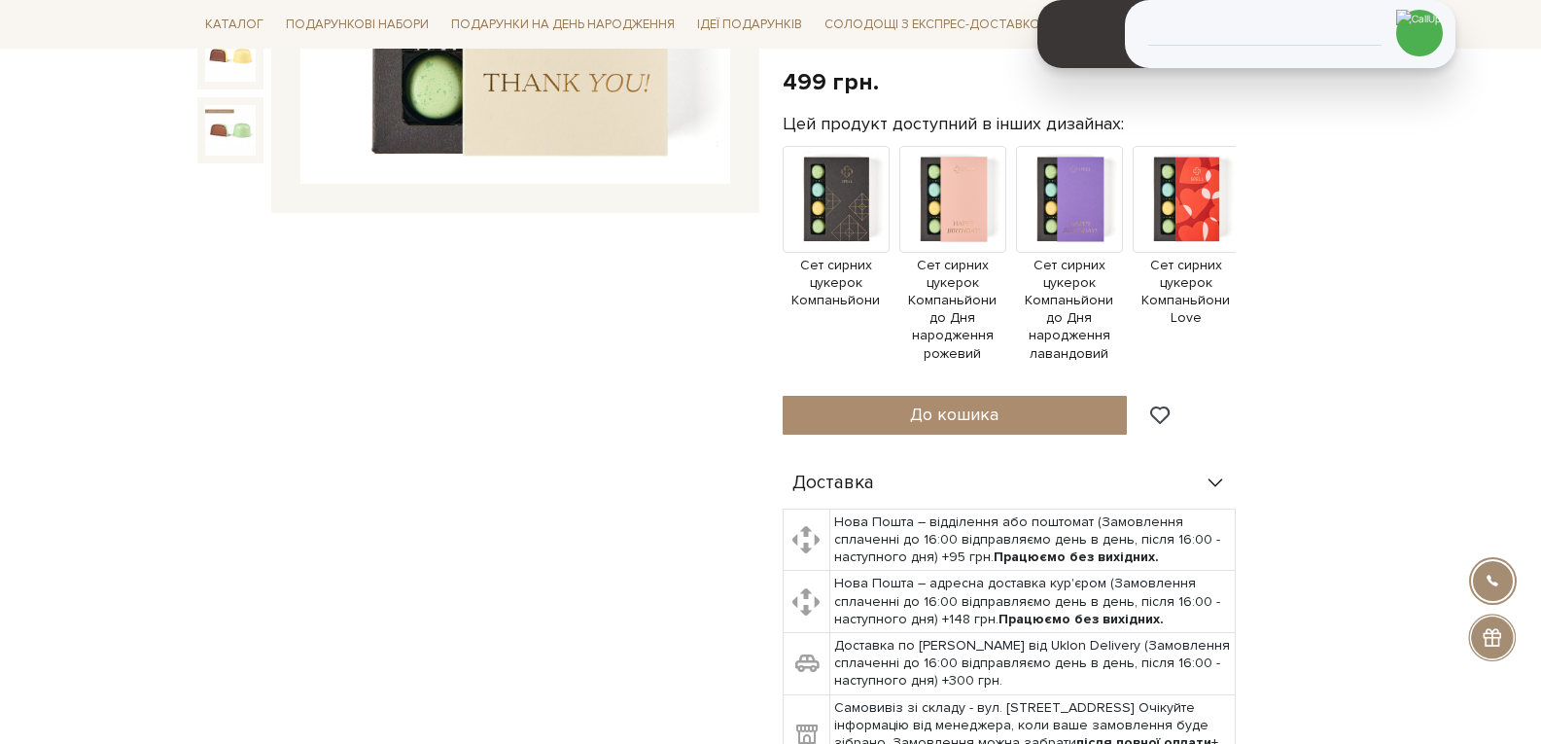
scroll to position [778, 0]
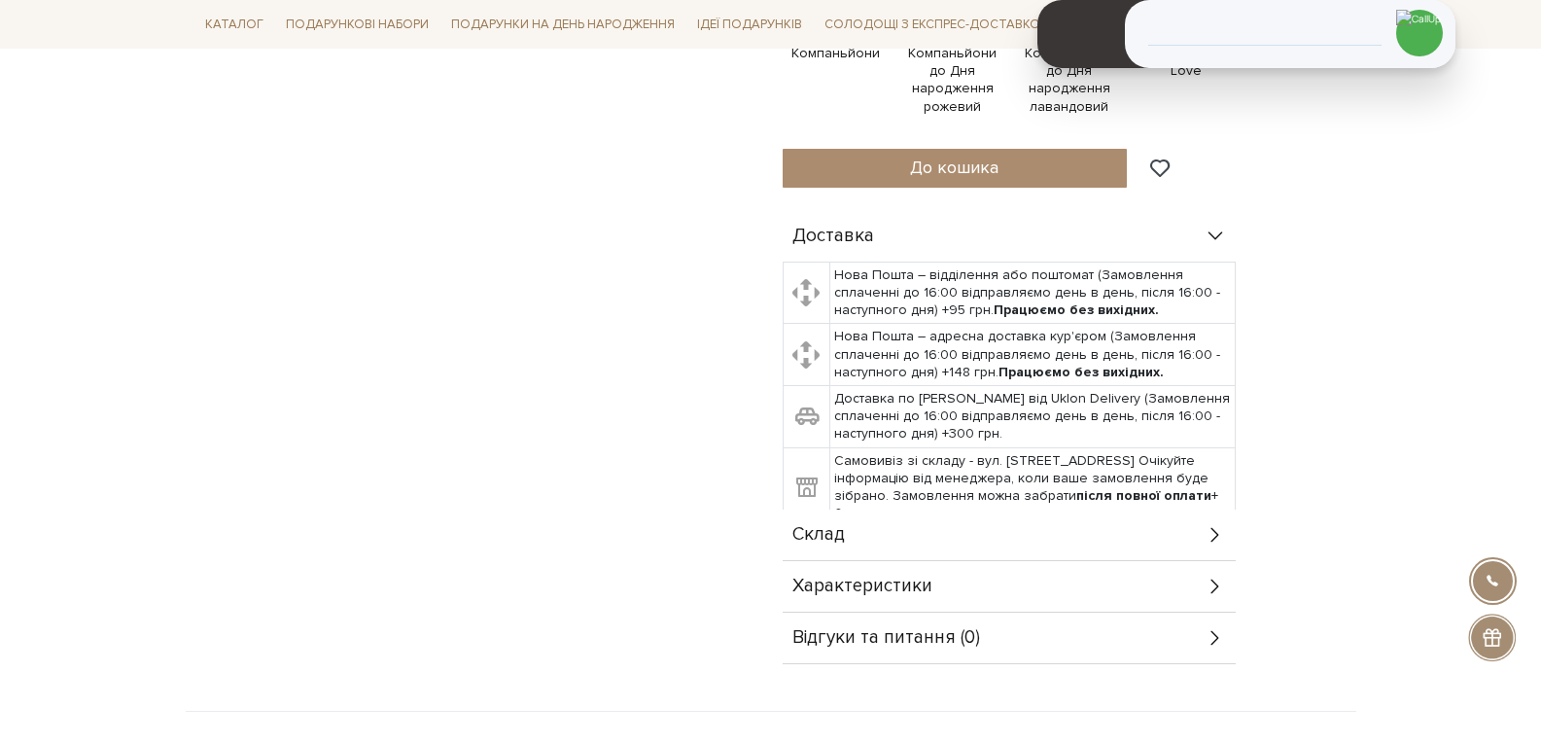
click at [903, 525] on div "Склад" at bounding box center [1009, 535] width 453 height 51
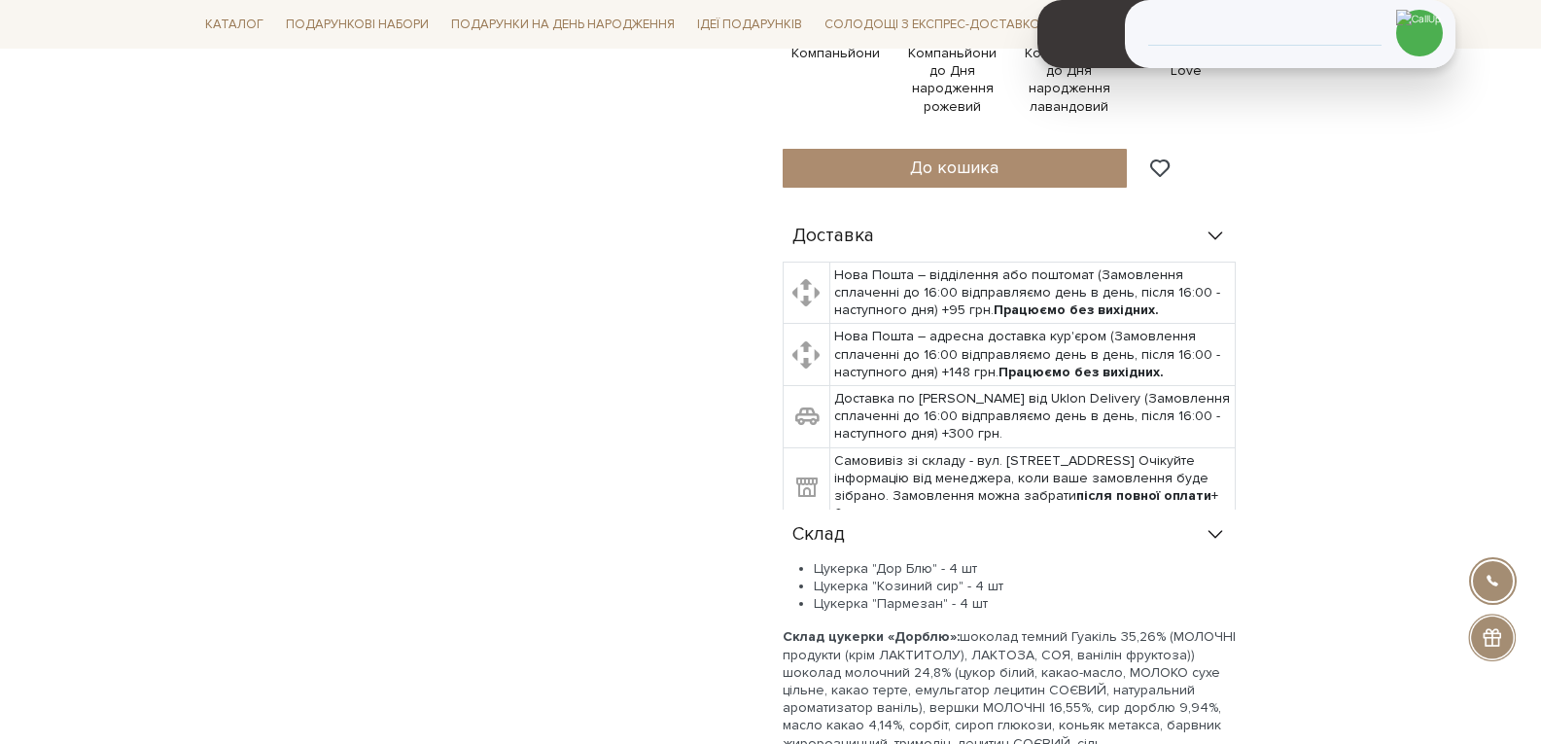
scroll to position [1070, 0]
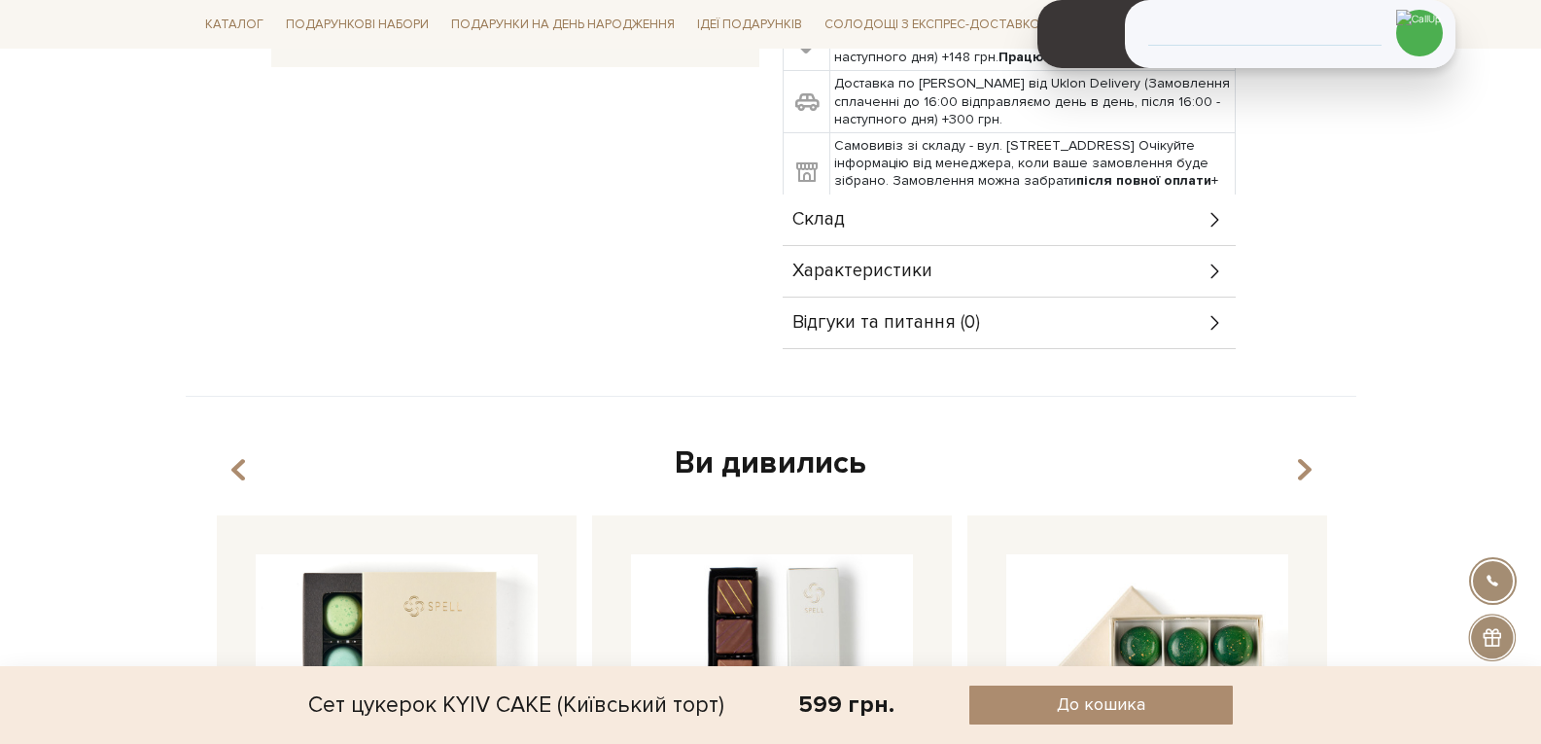
scroll to position [681, 0]
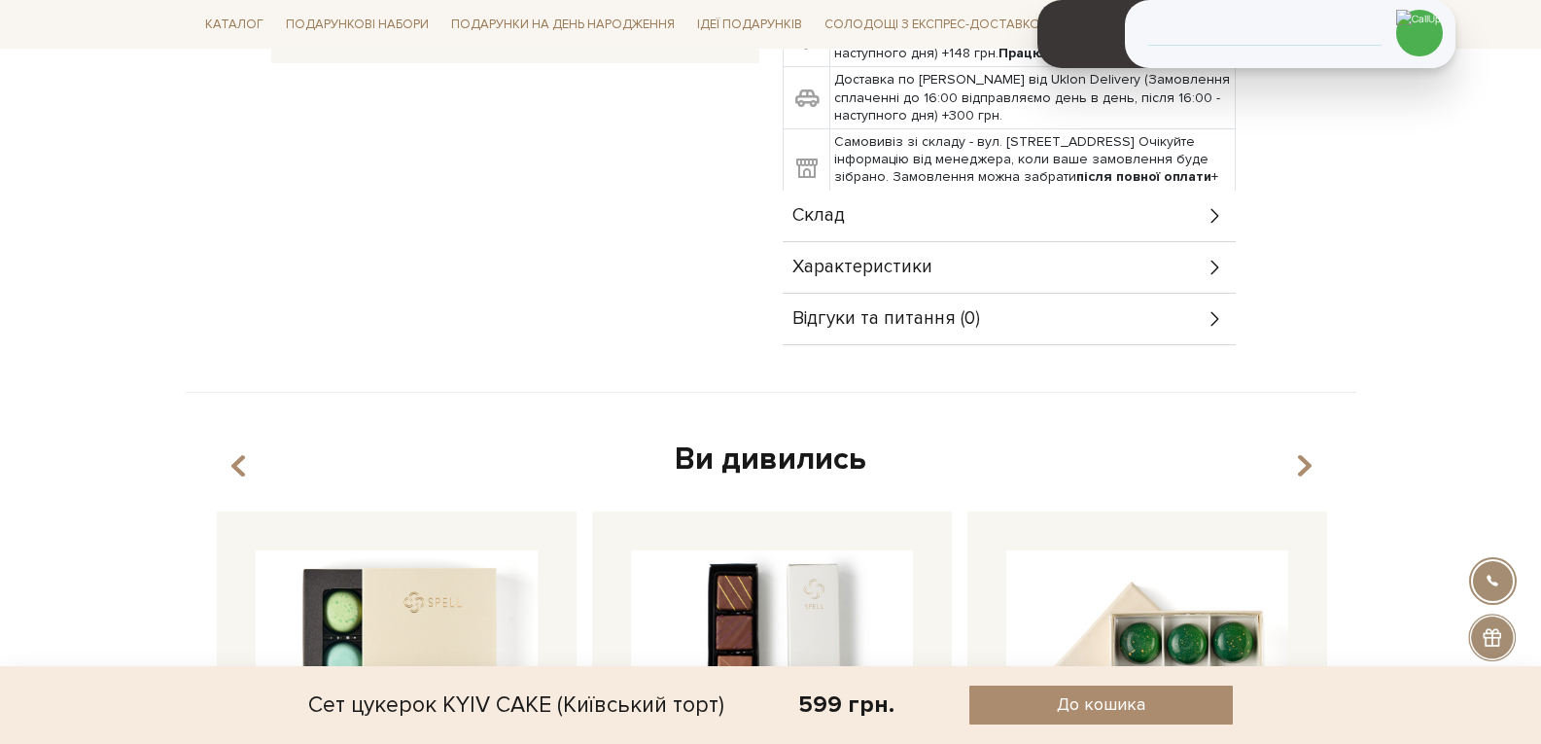
click at [854, 234] on div "Склад" at bounding box center [1009, 216] width 453 height 51
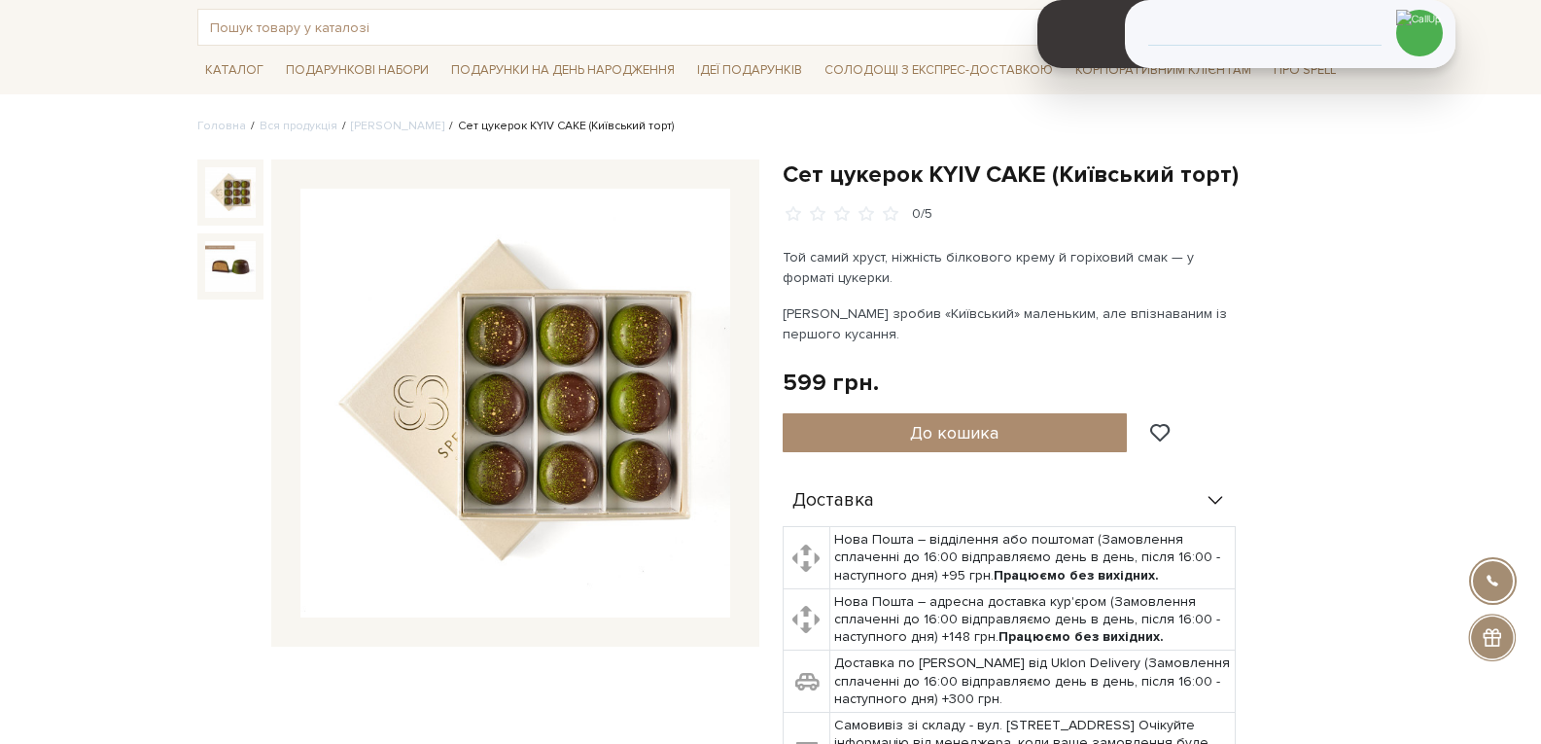
scroll to position [0, 0]
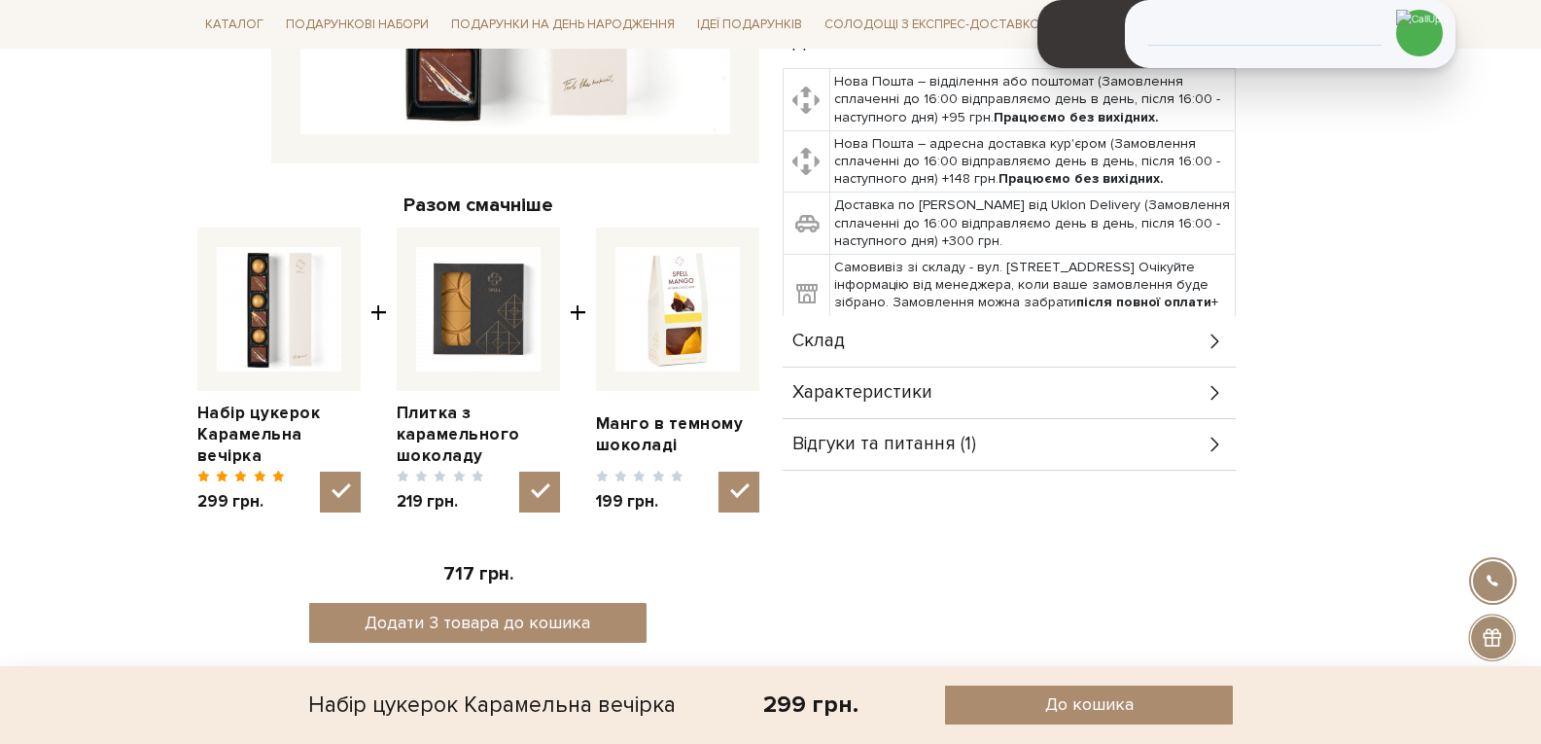
scroll to position [583, 0]
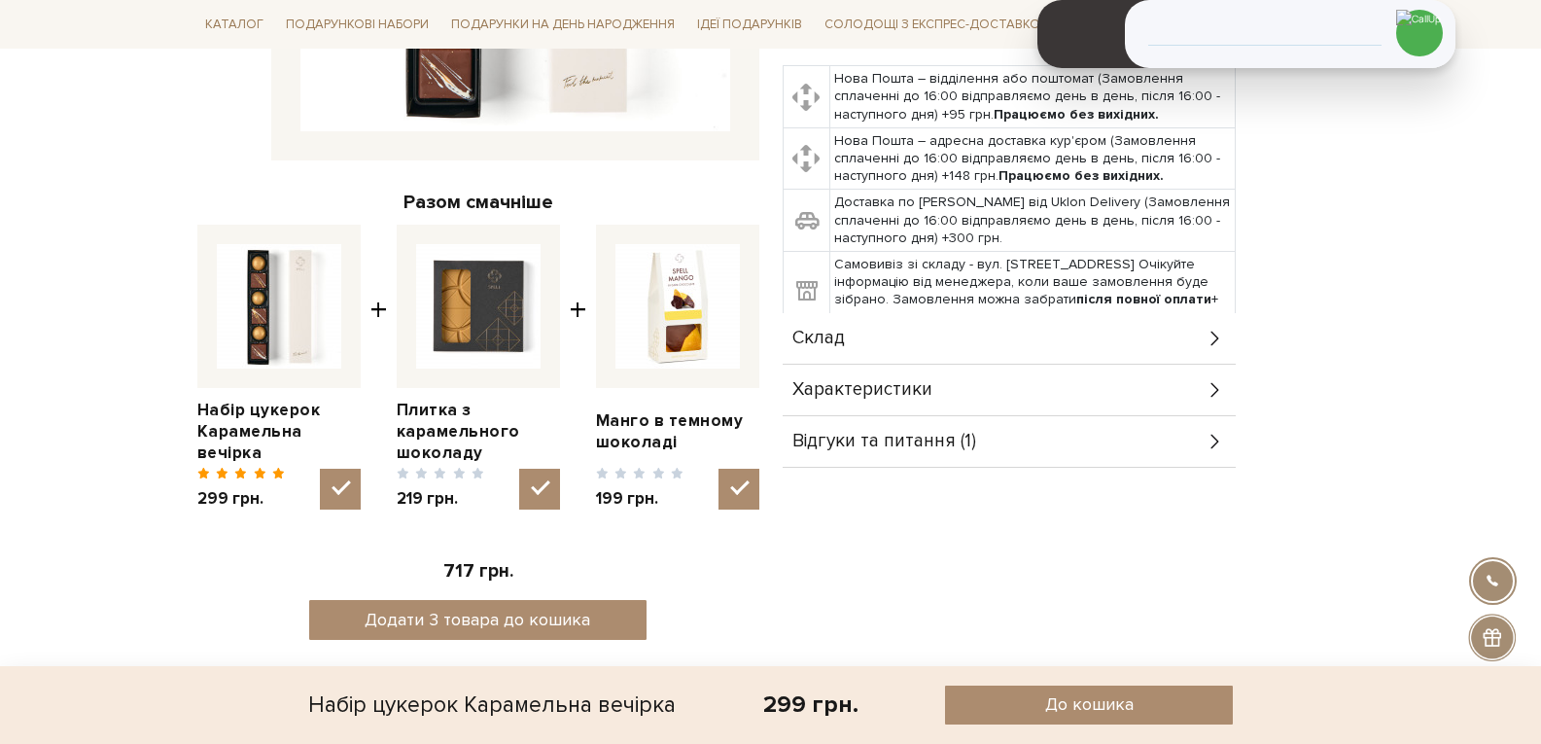
click at [894, 365] on div "Характеристики" at bounding box center [1009, 390] width 453 height 51
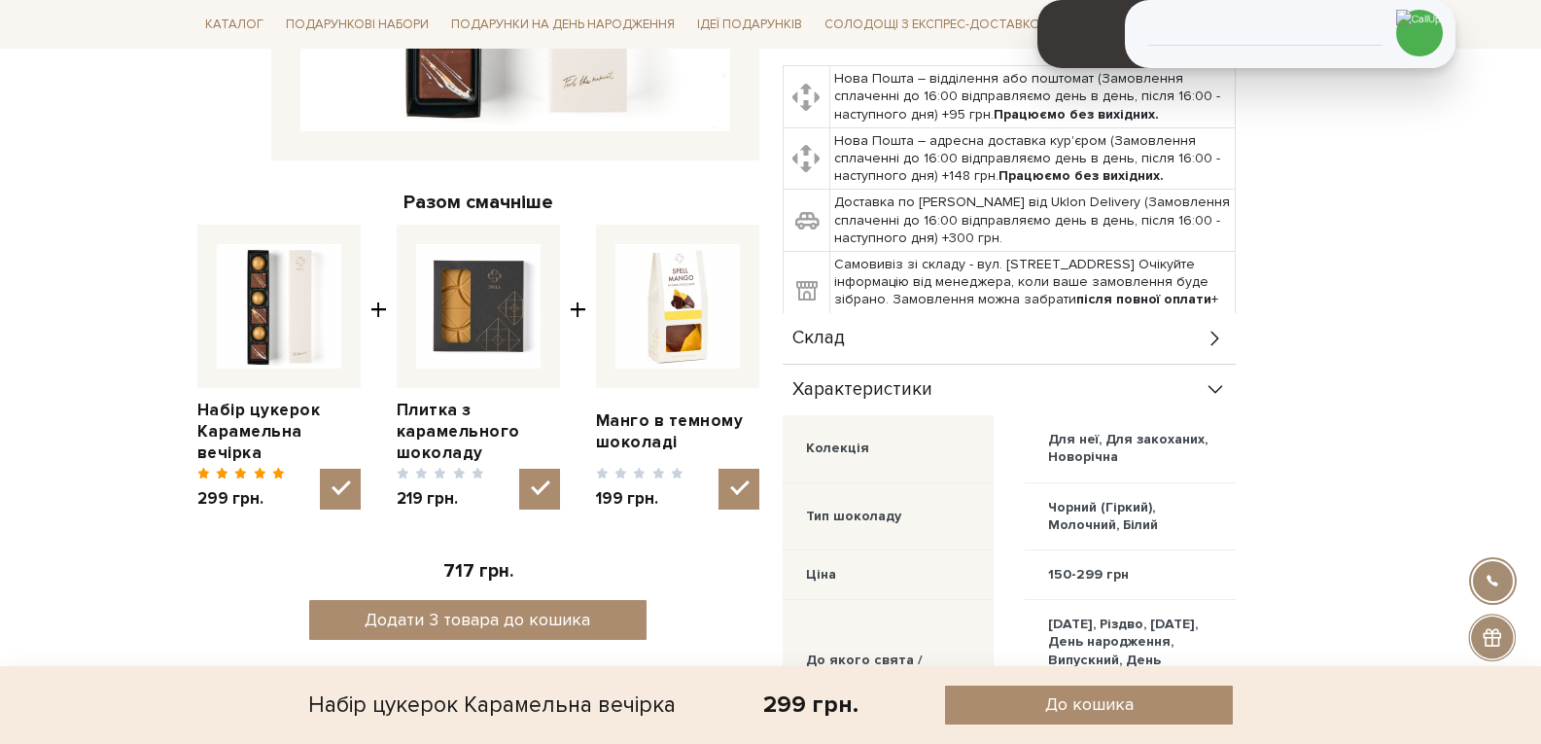
click at [892, 327] on div "Склад" at bounding box center [1009, 338] width 453 height 51
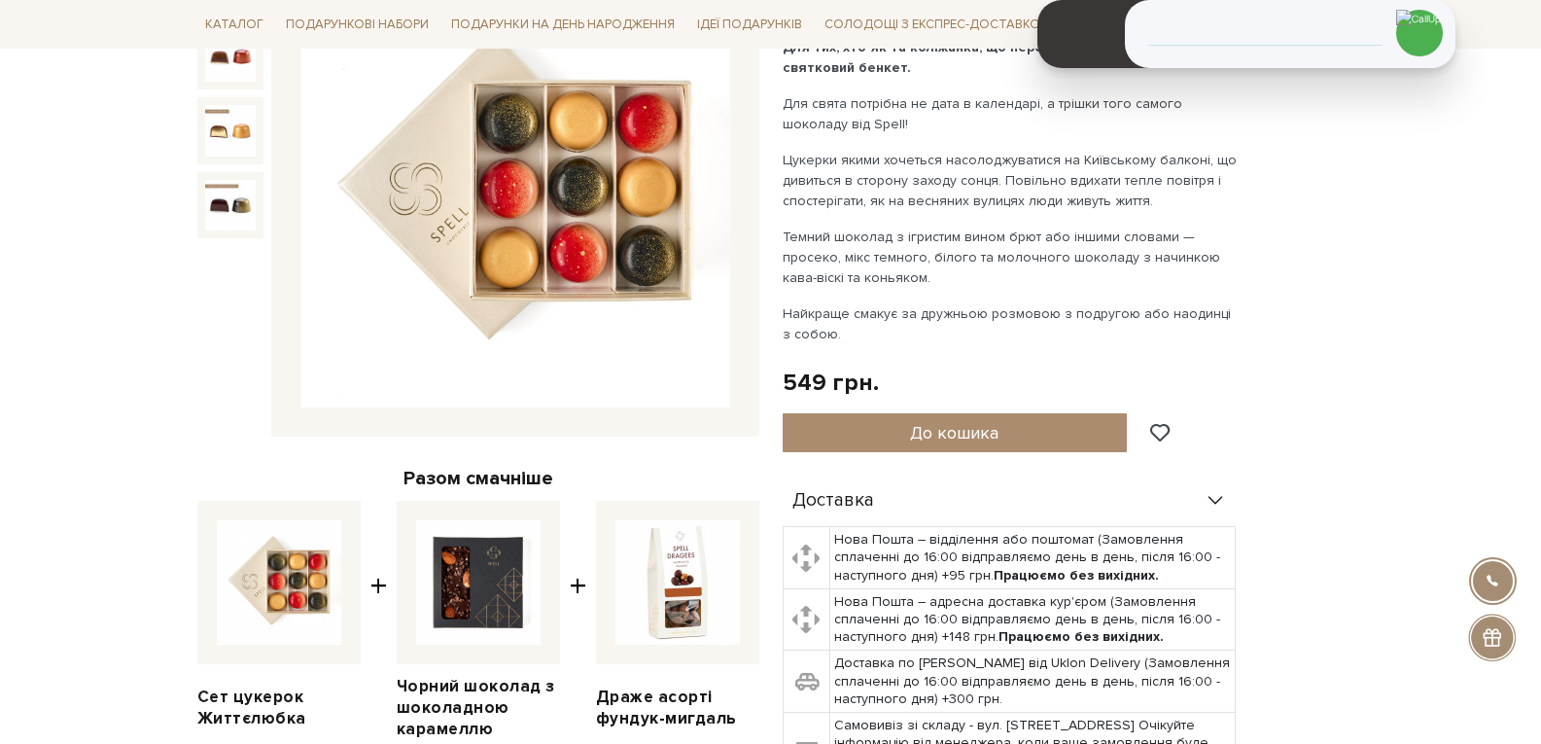
scroll to position [389, 0]
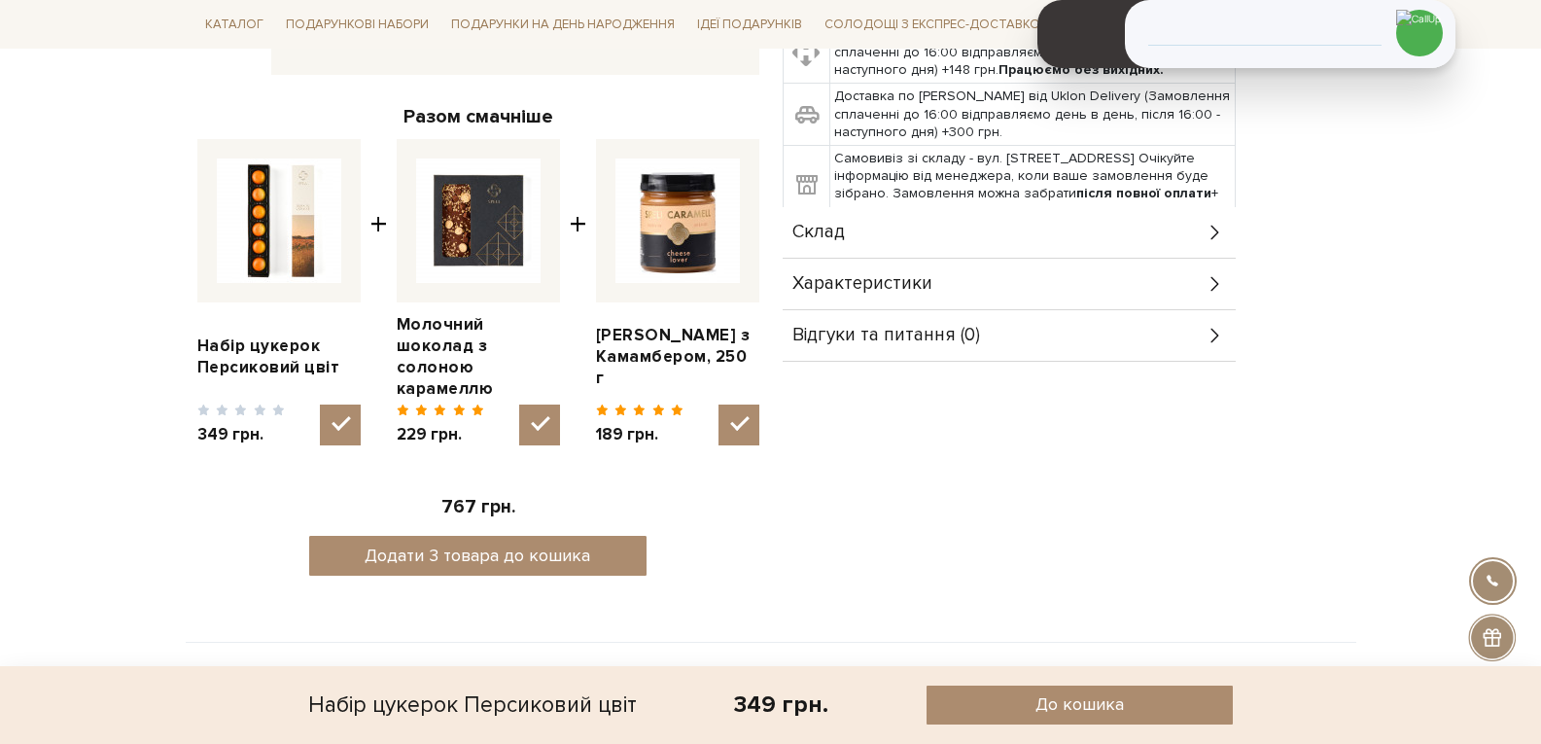
scroll to position [681, 0]
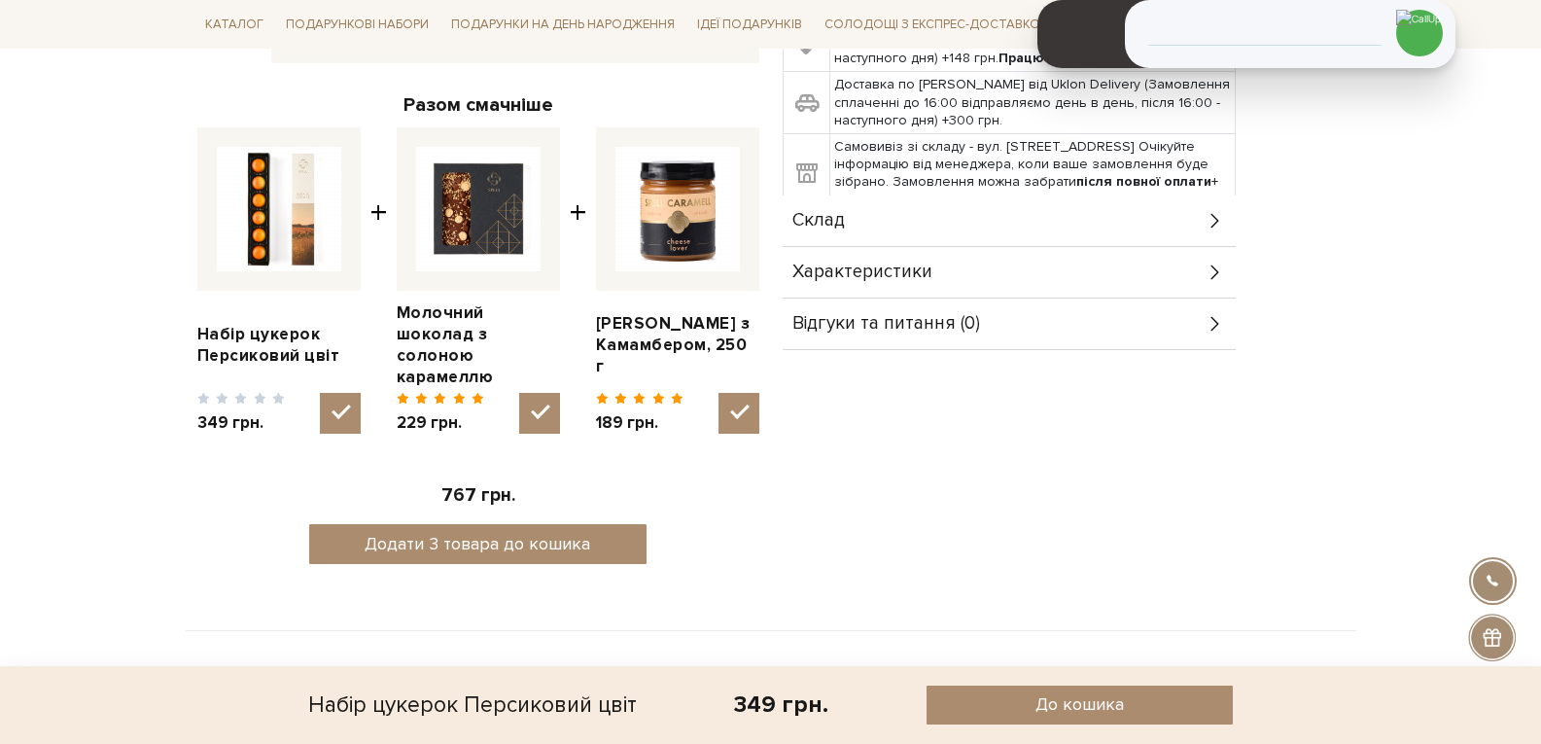
click at [909, 201] on div "Склад" at bounding box center [1009, 220] width 453 height 51
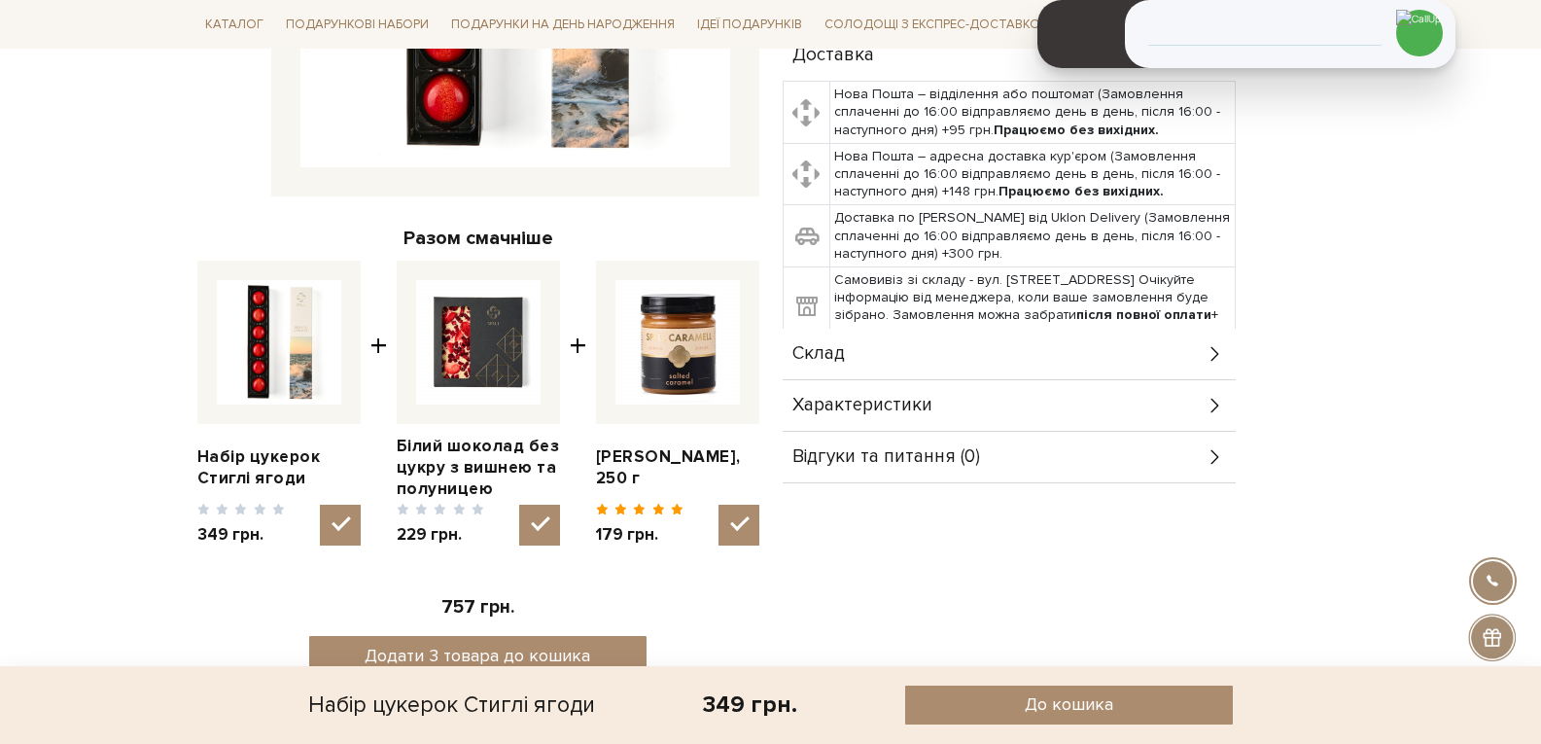
scroll to position [681, 0]
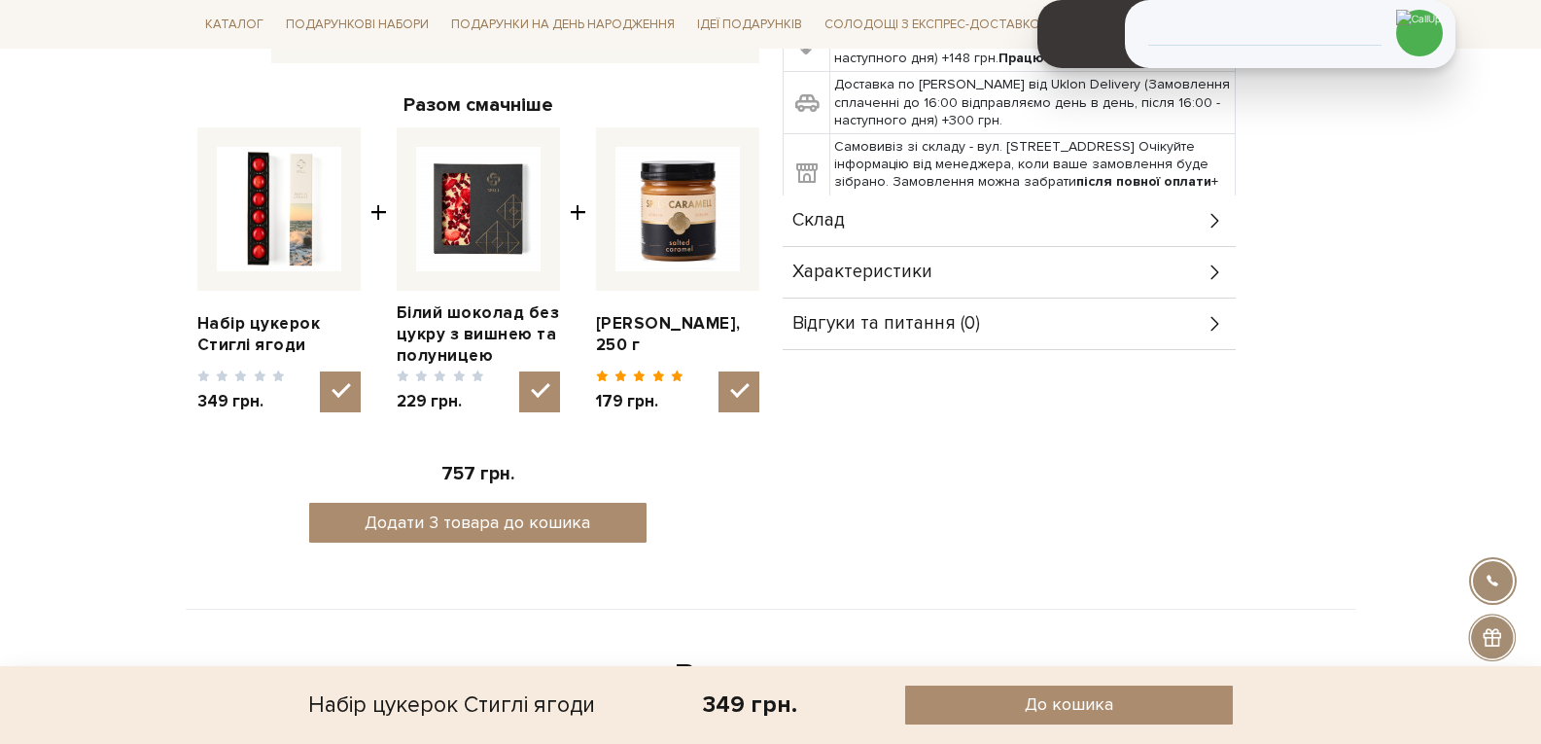
click at [806, 187] on td at bounding box center [806, 174] width 47 height 80
click at [816, 214] on span "Склад" at bounding box center [819, 221] width 53 height 18
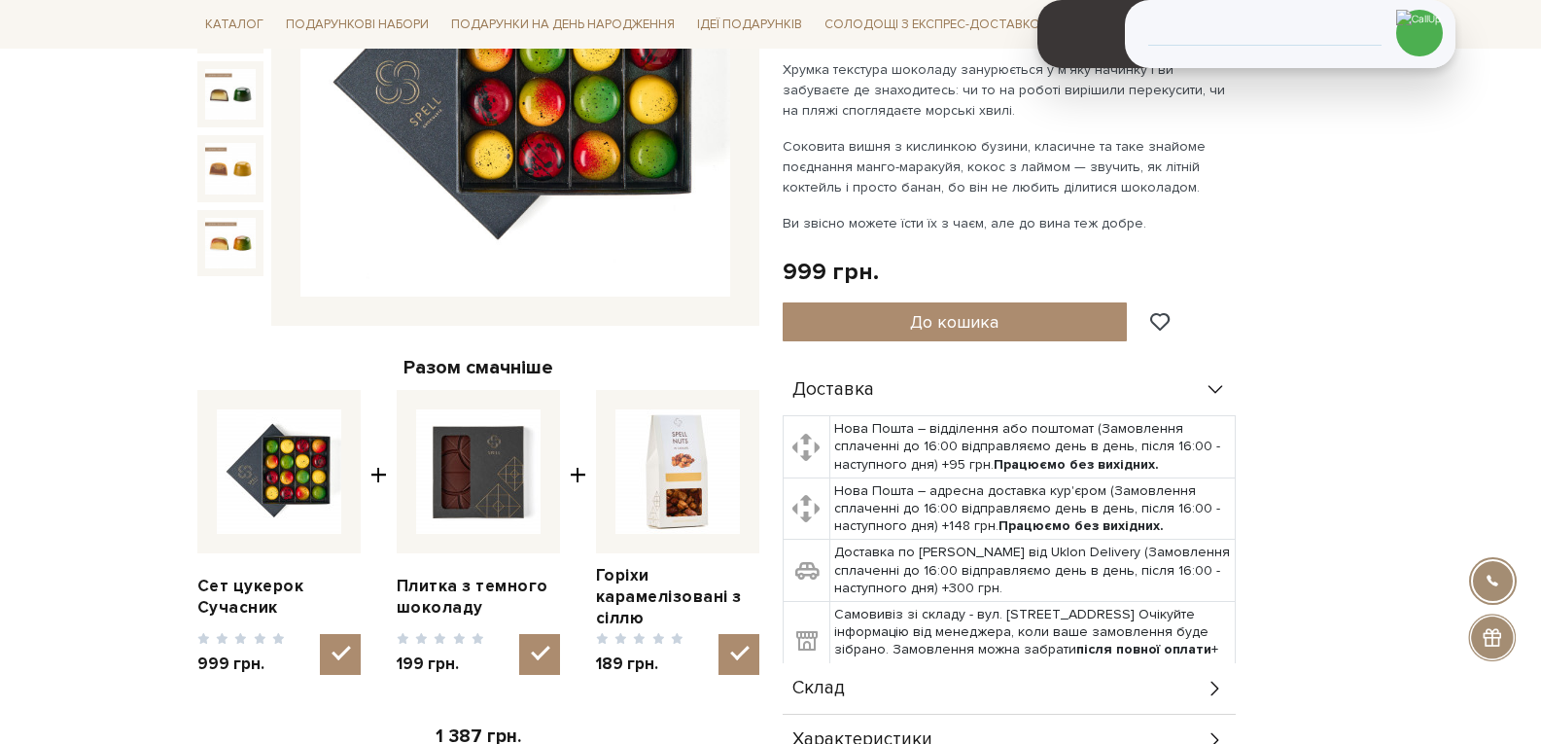
scroll to position [681, 0]
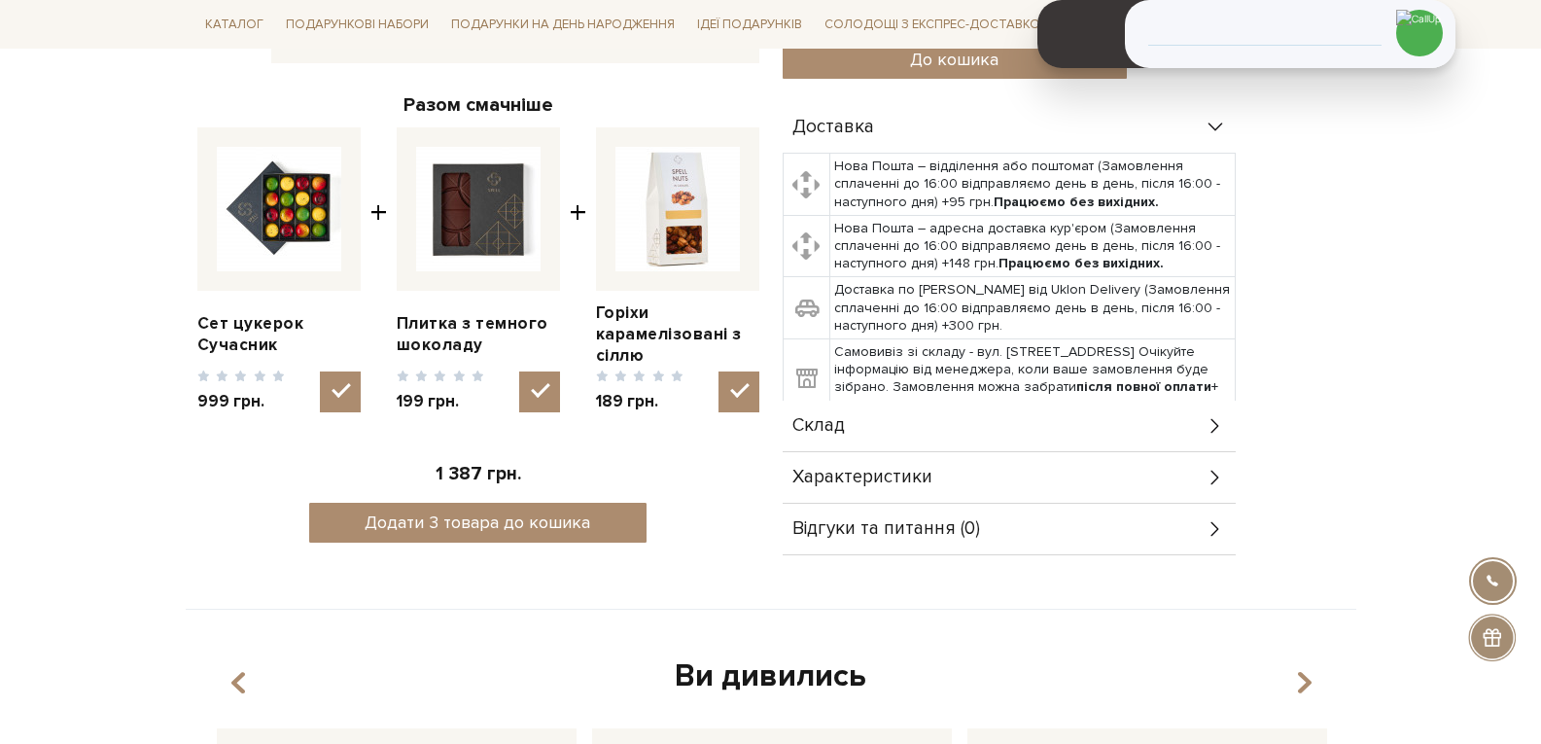
drag, startPoint x: 924, startPoint y: 433, endPoint x: 950, endPoint y: 426, distance: 27.1
click at [924, 433] on div "Склад" at bounding box center [1009, 426] width 453 height 51
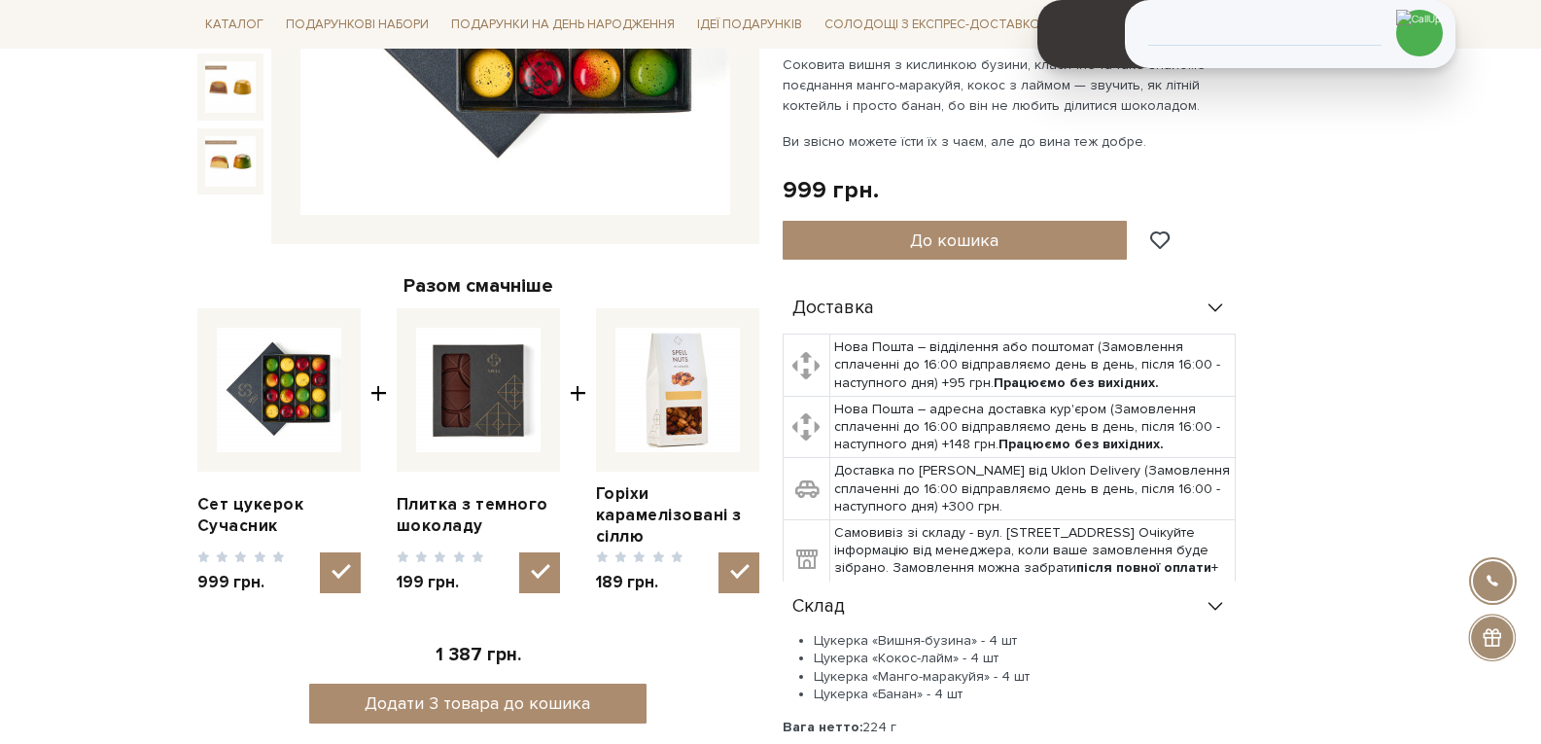
scroll to position [97, 0]
